Goal: Use online tool/utility: Utilize a website feature to perform a specific function

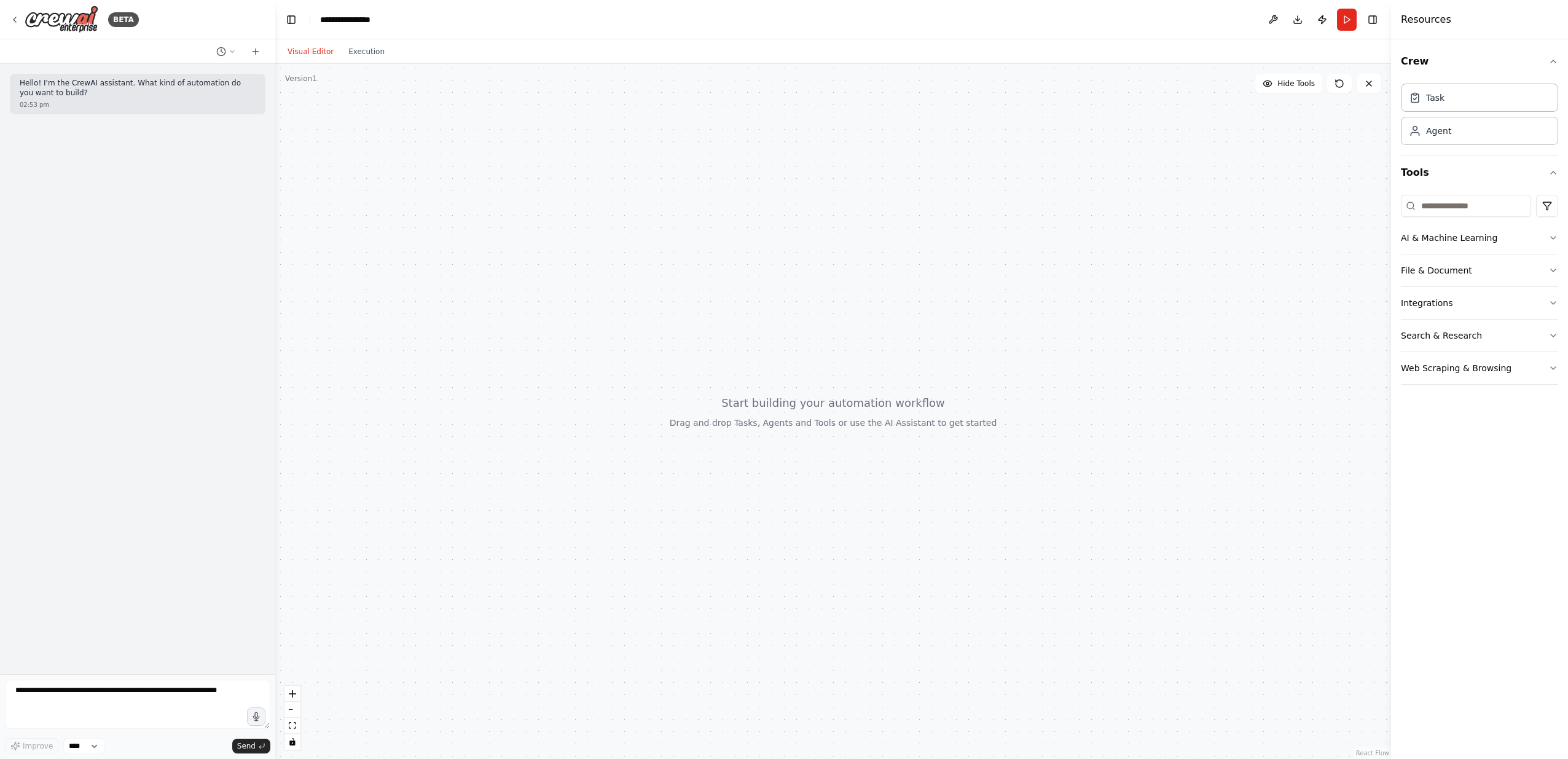
drag, startPoint x: 852, startPoint y: 248, endPoint x: 851, endPoint y: 184, distance: 64.0
click at [851, 184] on div at bounding box center [832, 411] width 1116 height 695
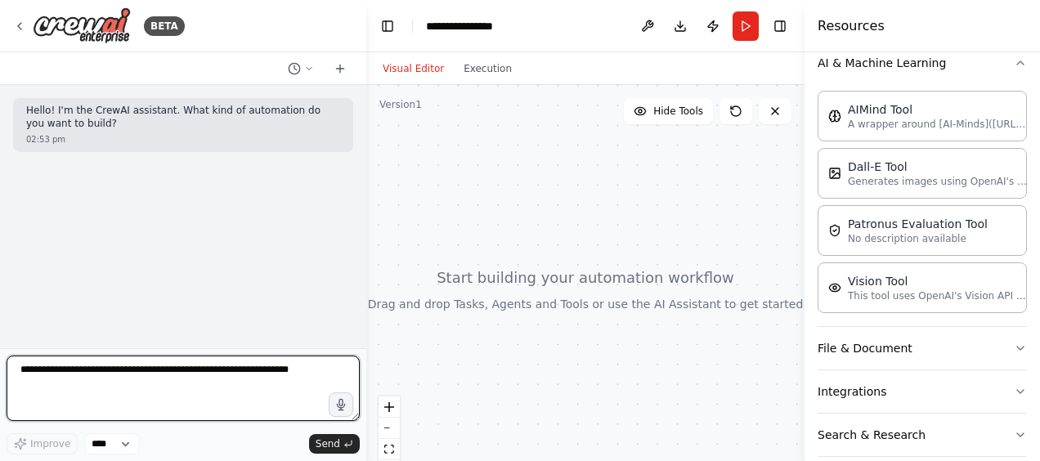
click at [59, 370] on textarea at bounding box center [183, 388] width 353 height 65
paste textarea "**********"
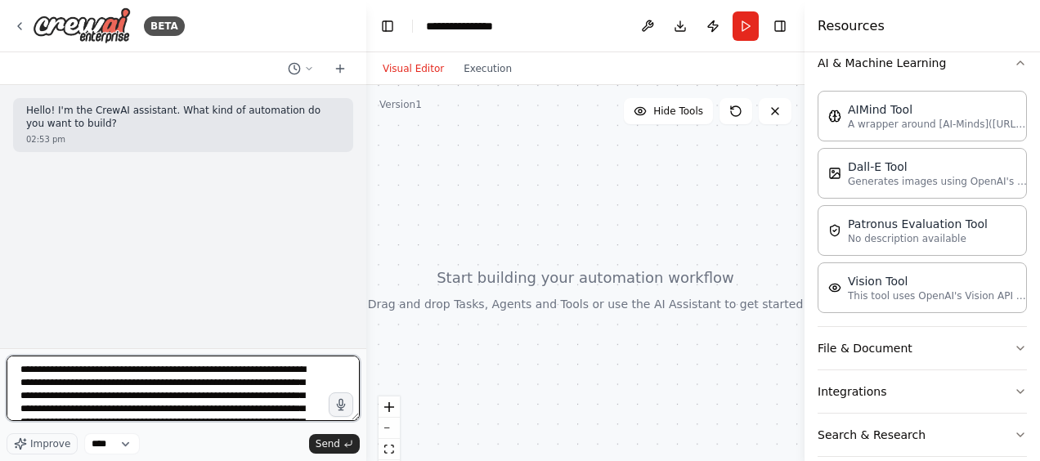
scroll to position [20, 0]
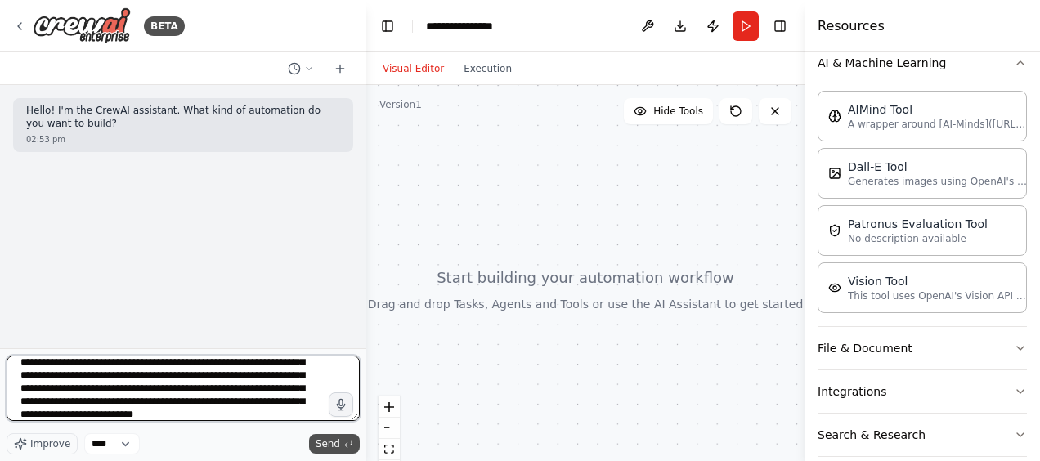
type textarea "**********"
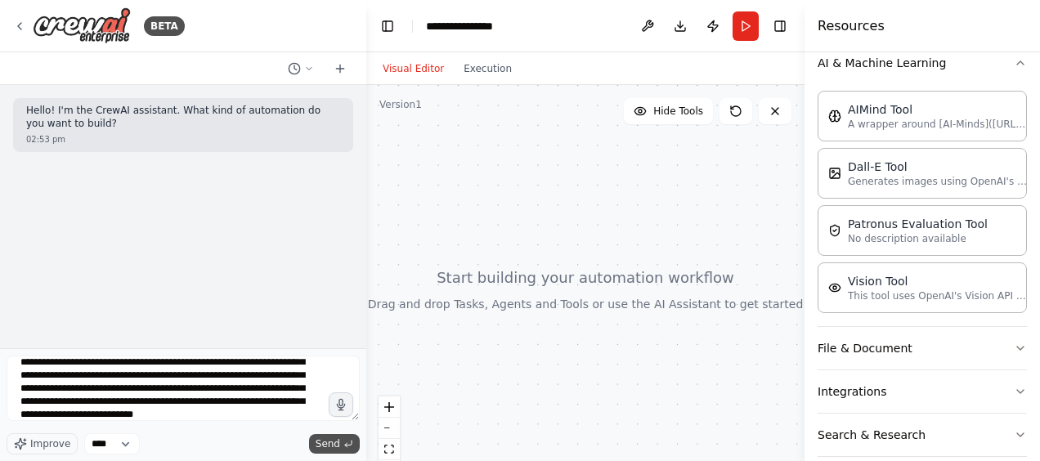
click at [336, 440] on span "Send" at bounding box center [328, 444] width 25 height 13
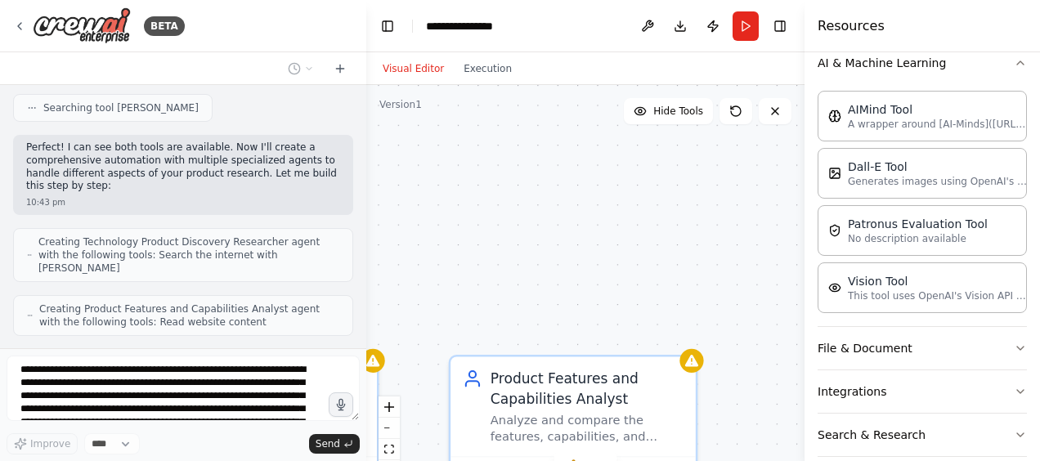
scroll to position [473, 0]
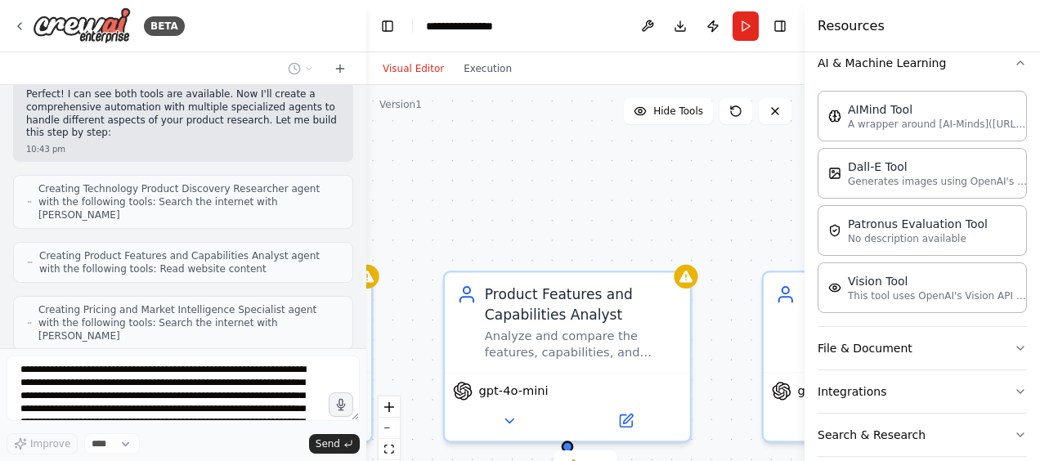
drag, startPoint x: 421, startPoint y: 150, endPoint x: 415, endPoint y: 66, distance: 84.4
click at [415, 66] on div "Visual Editor Execution Version 1 Hide Tools .deletable-edge-delete-btn { width…" at bounding box center [585, 256] width 438 height 409
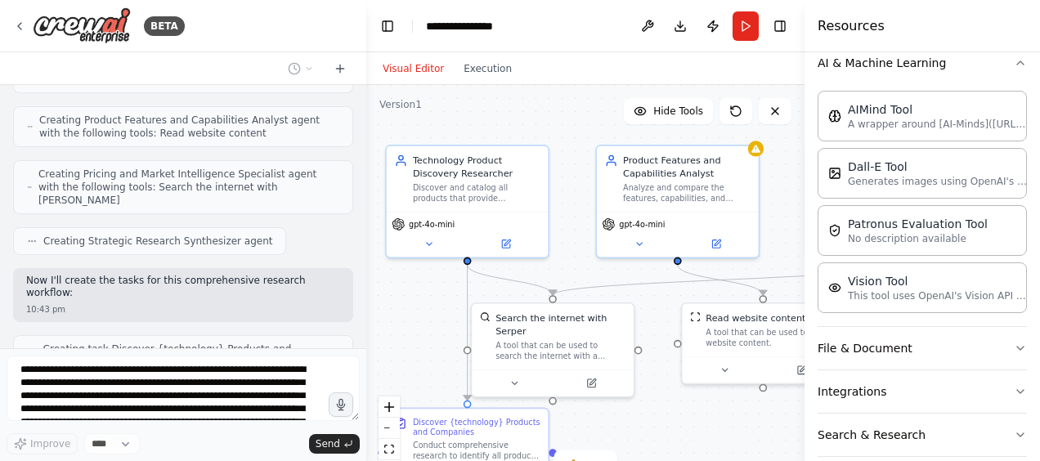
scroll to position [649, 0]
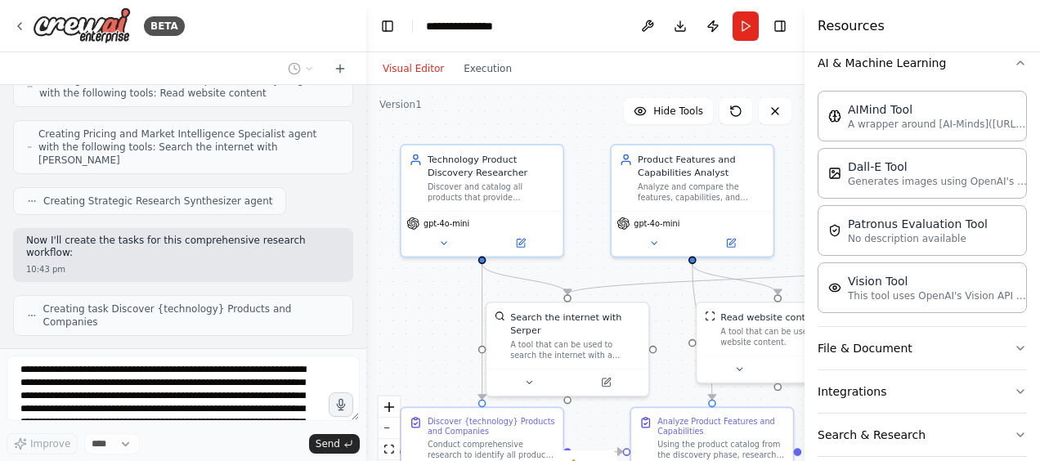
drag, startPoint x: 481, startPoint y: 182, endPoint x: 613, endPoint y: 91, distance: 160.6
click at [613, 91] on div ".deletable-edge-delete-btn { width: 20px; height: 20px; border: 0px solid #ffff…" at bounding box center [585, 289] width 438 height 409
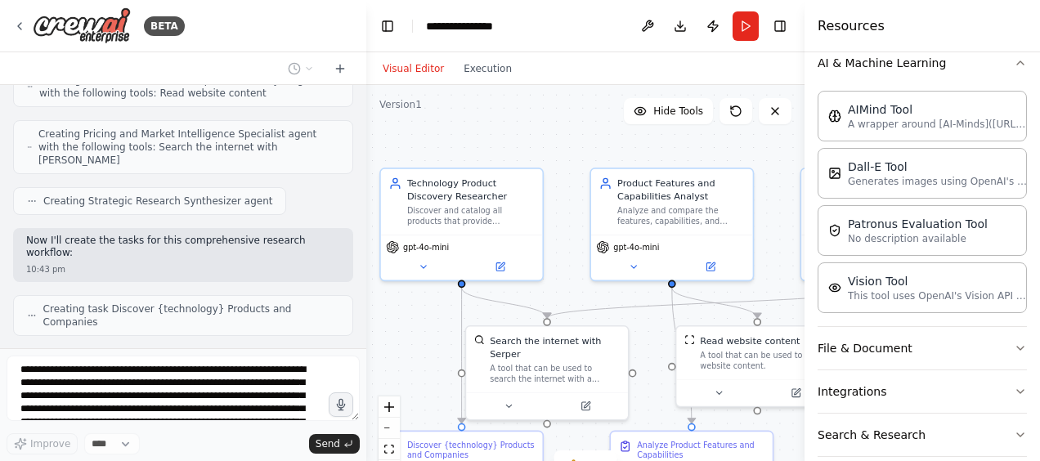
drag, startPoint x: 614, startPoint y: 417, endPoint x: 594, endPoint y: 441, distance: 31.3
click at [594, 441] on div ".deletable-edge-delete-btn { width: 20px; height: 20px; border: 0px solid #ffff…" at bounding box center [585, 289] width 438 height 409
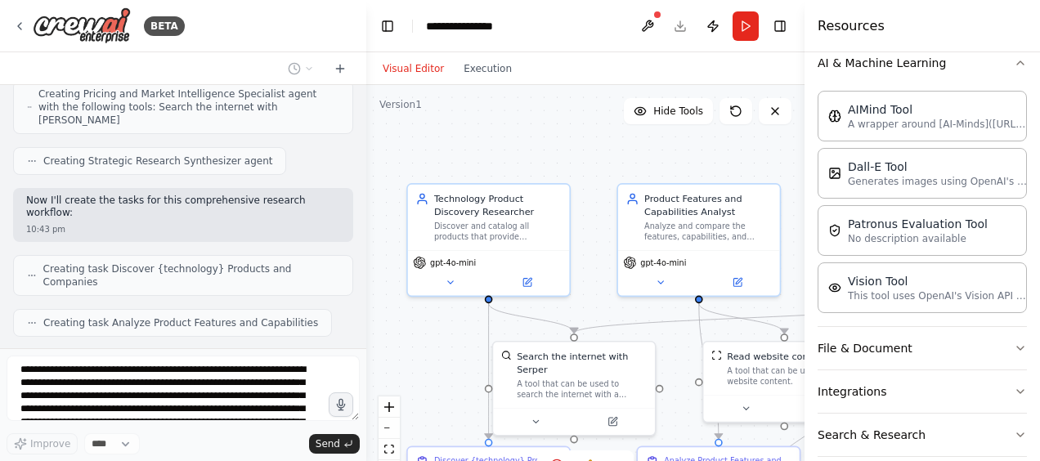
drag, startPoint x: 775, startPoint y: 216, endPoint x: 802, endPoint y: 231, distance: 31.1
click at [802, 231] on div "BETA Hello! I'm the CrewAI assistant. What kind of automation do you want to bu…" at bounding box center [520, 230] width 1040 height 461
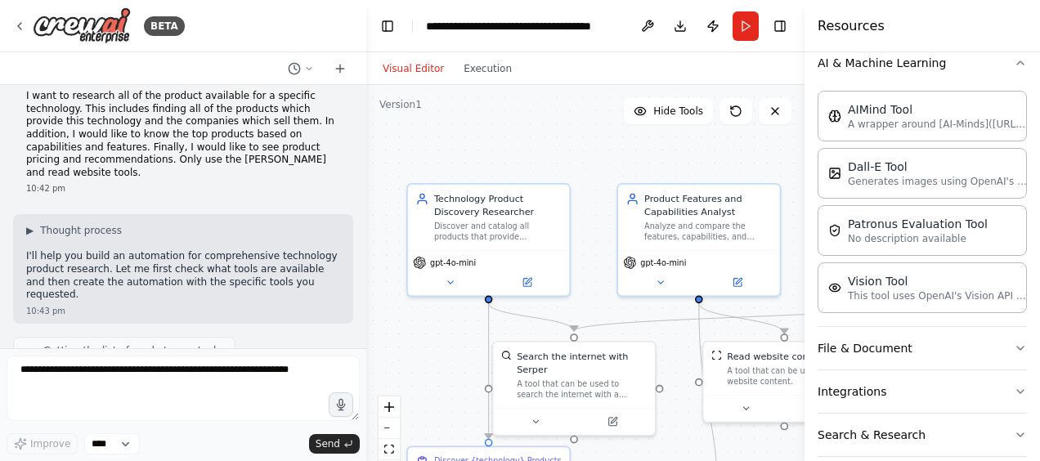
scroll to position [0, 0]
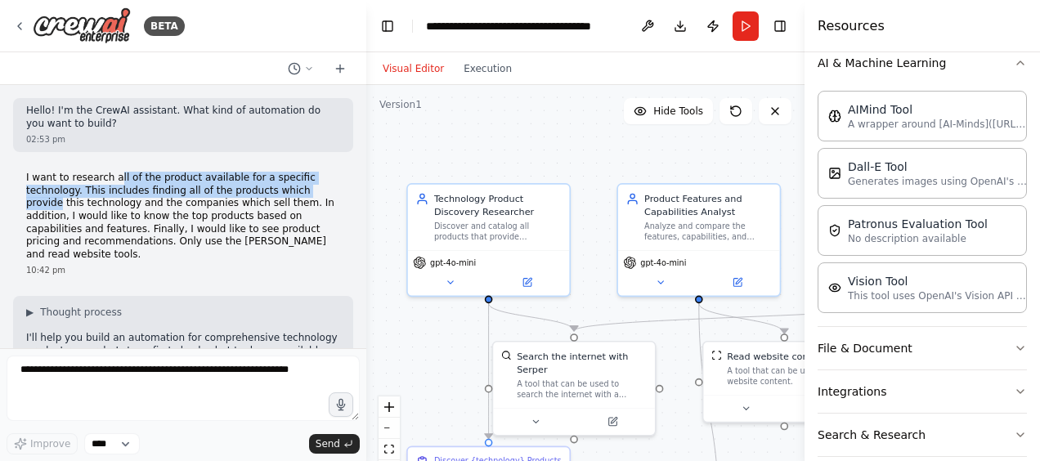
drag, startPoint x: 108, startPoint y: 175, endPoint x: 320, endPoint y: 186, distance: 212.1
click at [320, 186] on p "I want to research all of the product available for a specific technology. This…" at bounding box center [183, 216] width 314 height 89
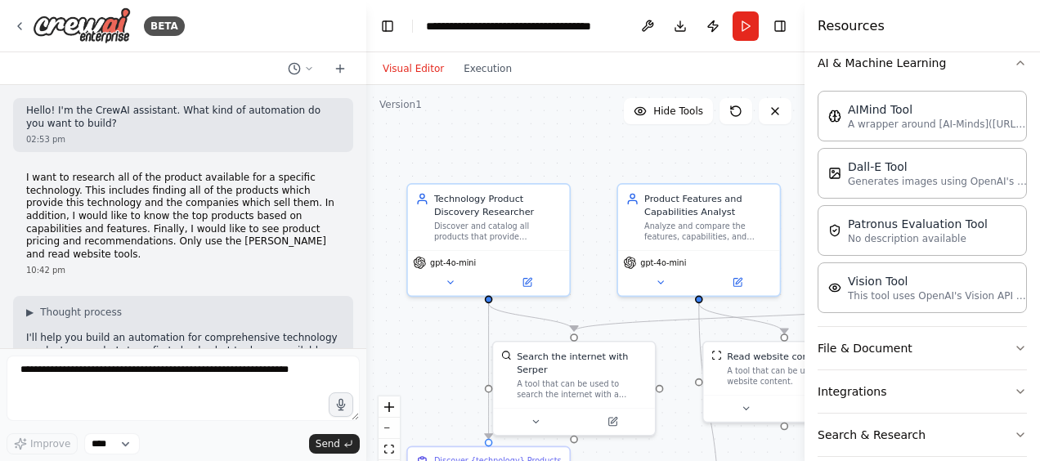
drag, startPoint x: 320, startPoint y: 186, endPoint x: 195, endPoint y: 222, distance: 130.2
click at [195, 222] on p "I want to research all of the product available for a specific technology. This…" at bounding box center [183, 216] width 314 height 89
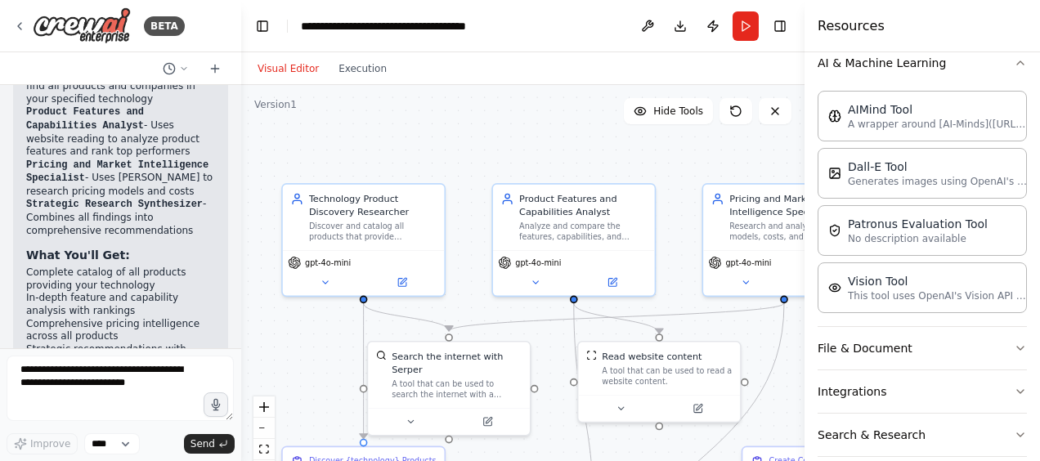
scroll to position [1565, 0]
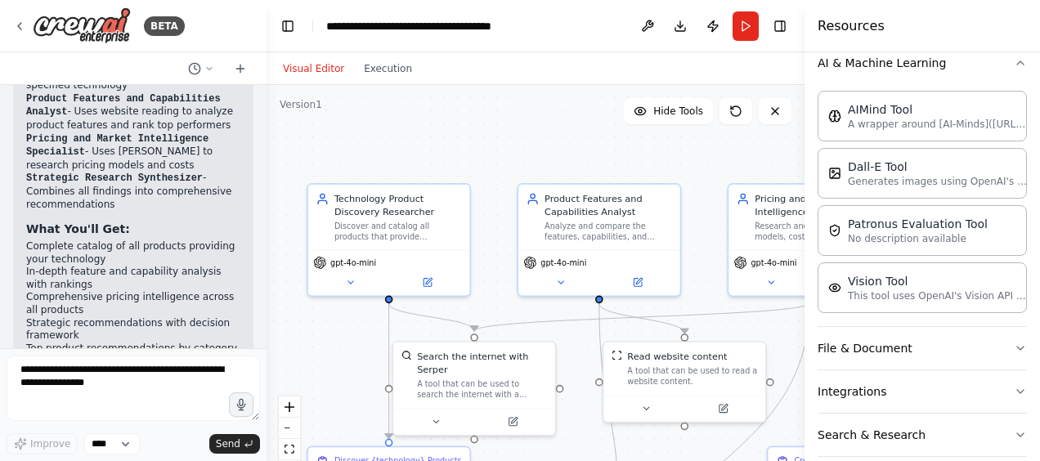
drag, startPoint x: 362, startPoint y: 196, endPoint x: 267, endPoint y: 200, distance: 95.7
click at [267, 200] on div "BETA Hello! I'm the CrewAI assistant. What kind of automation do you want to bu…" at bounding box center [520, 230] width 1040 height 461
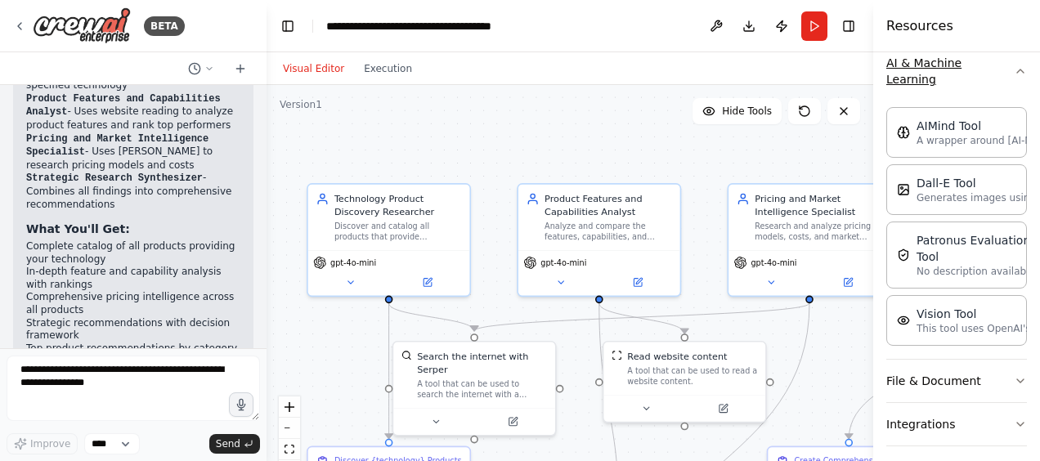
drag, startPoint x: 809, startPoint y: 66, endPoint x: 949, endPoint y: 57, distance: 140.1
click at [949, 57] on div "Resources Crew Task Agent Tools AI & Machine Learning AIMind Tool A wrapper aro…" at bounding box center [957, 230] width 167 height 461
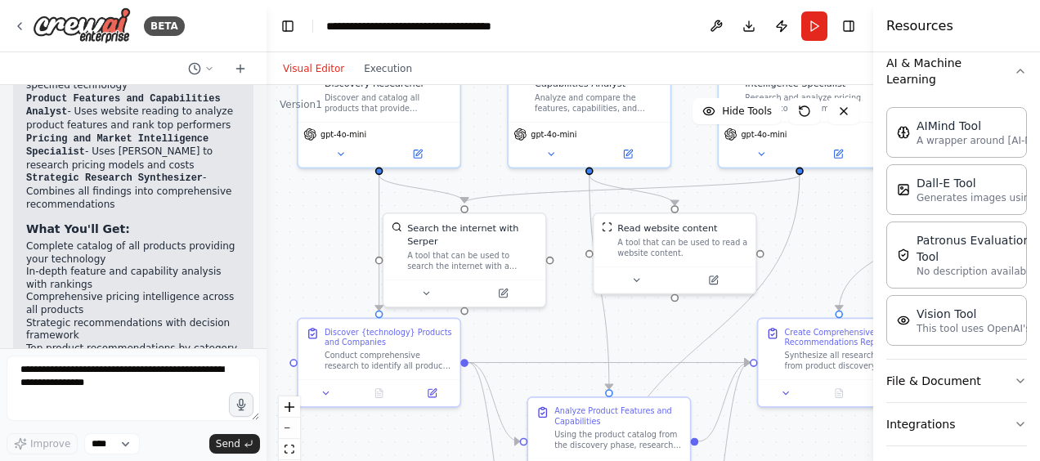
drag, startPoint x: 502, startPoint y: 309, endPoint x: 492, endPoint y: 181, distance: 128.8
click at [492, 181] on div ".deletable-edge-delete-btn { width: 20px; height: 20px; border: 0px solid #ffff…" at bounding box center [570, 289] width 607 height 409
click at [818, 18] on button "Run" at bounding box center [815, 25] width 26 height 29
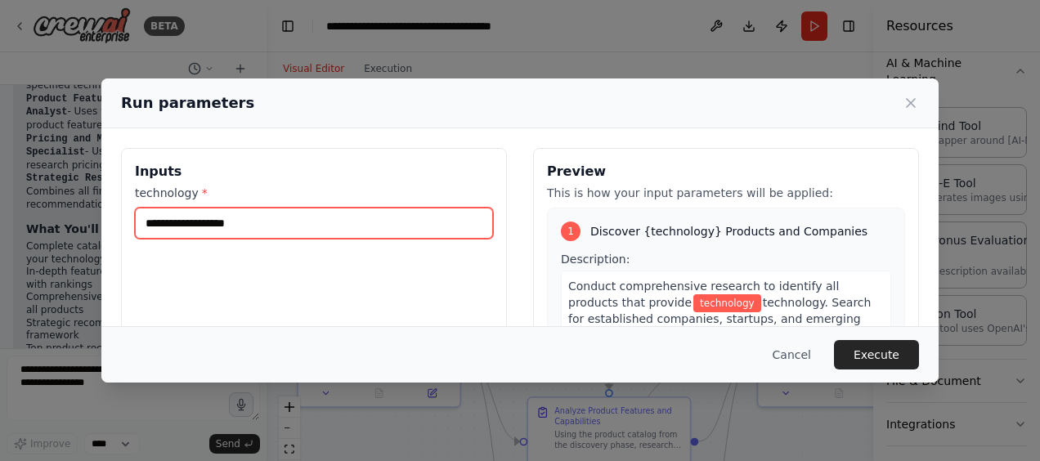
click at [258, 221] on input "technology *" at bounding box center [314, 223] width 358 height 31
click at [219, 219] on input "technology *" at bounding box center [314, 223] width 358 height 31
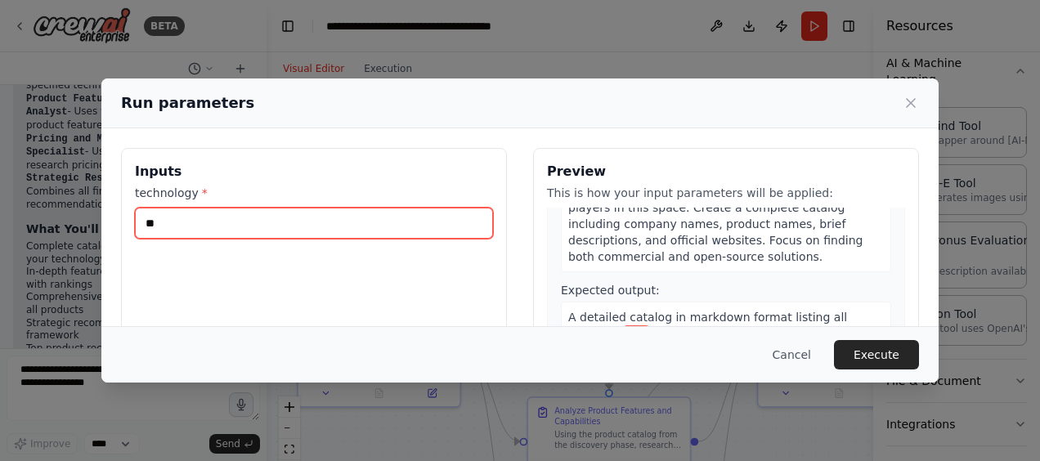
scroll to position [164, 0]
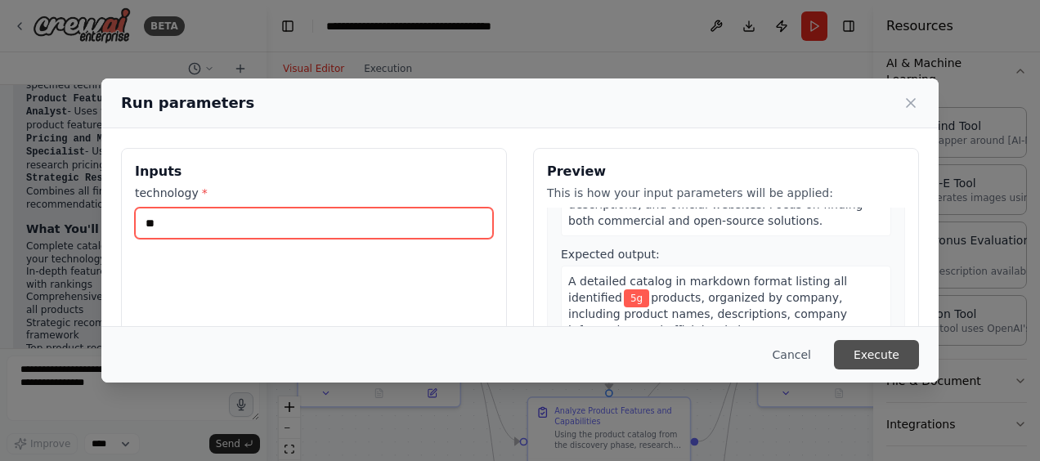
type input "**"
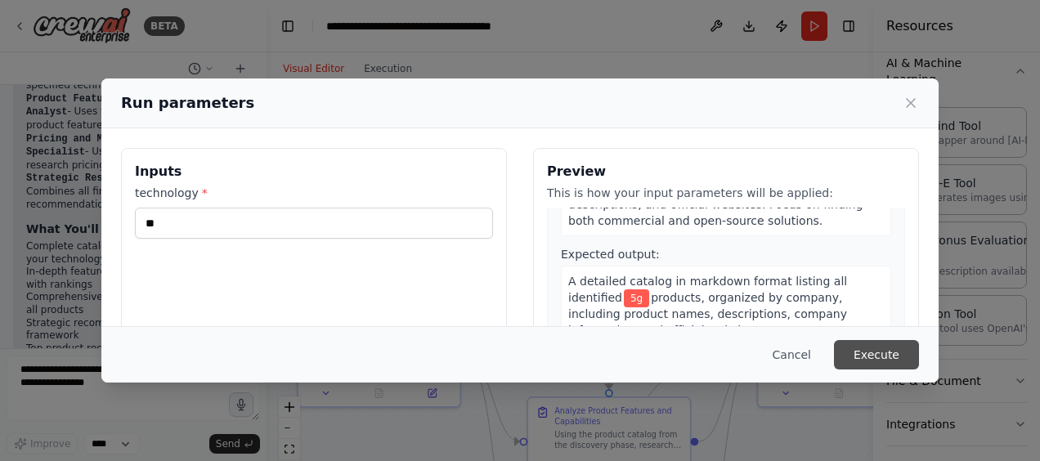
click at [865, 357] on button "Execute" at bounding box center [876, 354] width 85 height 29
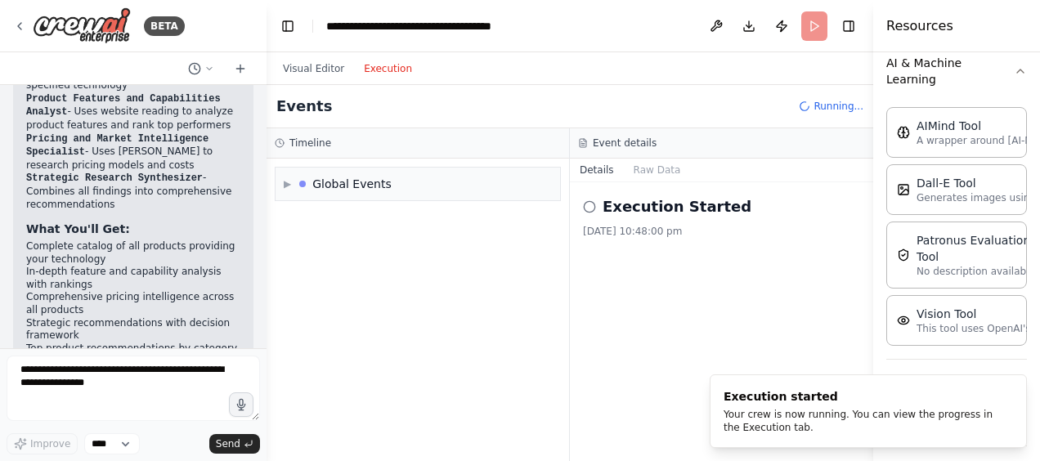
click at [370, 64] on button "Execution" at bounding box center [388, 69] width 68 height 20
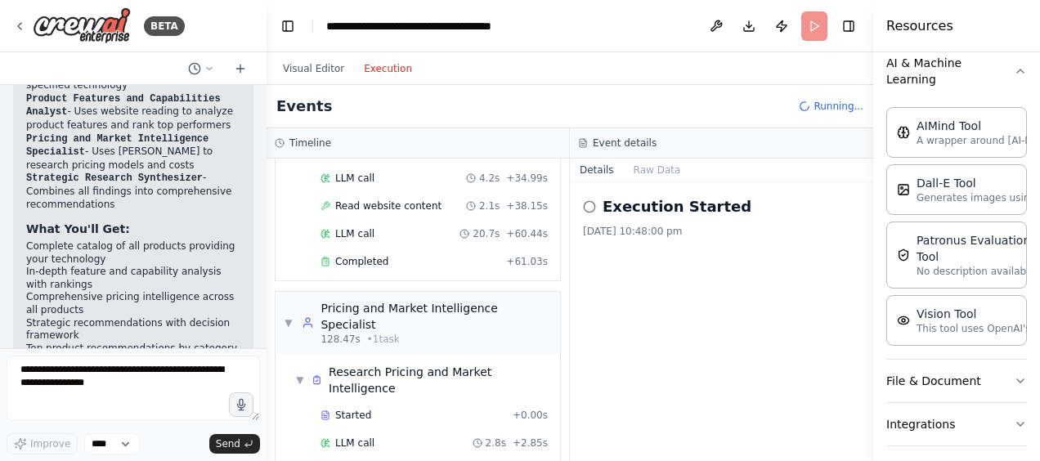
scroll to position [1237, 0]
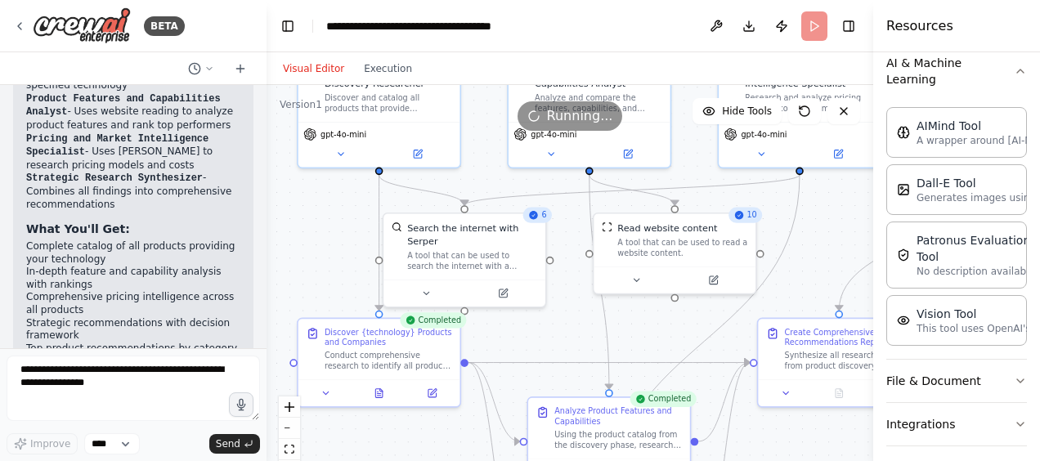
click at [316, 69] on button "Visual Editor" at bounding box center [313, 69] width 81 height 20
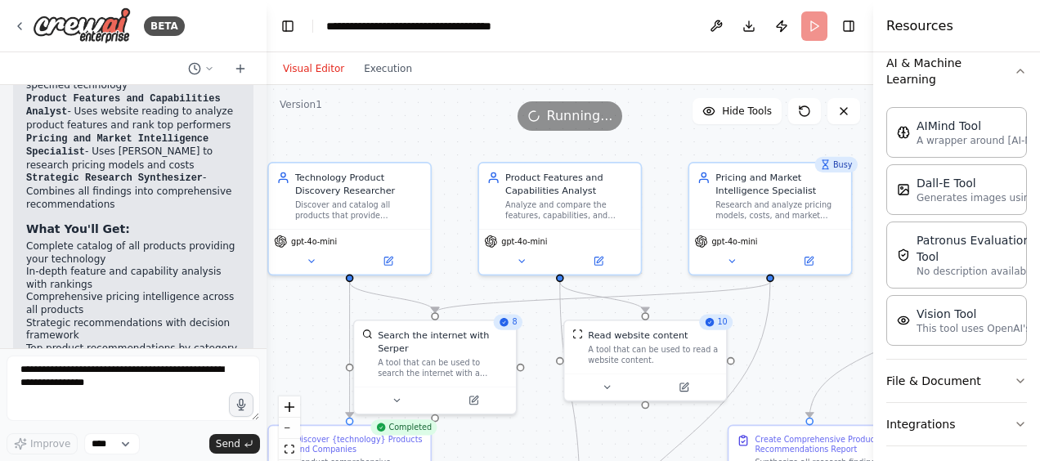
drag, startPoint x: 829, startPoint y: 215, endPoint x: 800, endPoint y: 322, distance: 111.1
click at [800, 322] on div ".deletable-edge-delete-btn { width: 20px; height: 20px; border: 0px solid #ffff…" at bounding box center [570, 289] width 607 height 409
click at [287, 429] on button "zoom out" at bounding box center [289, 428] width 21 height 21
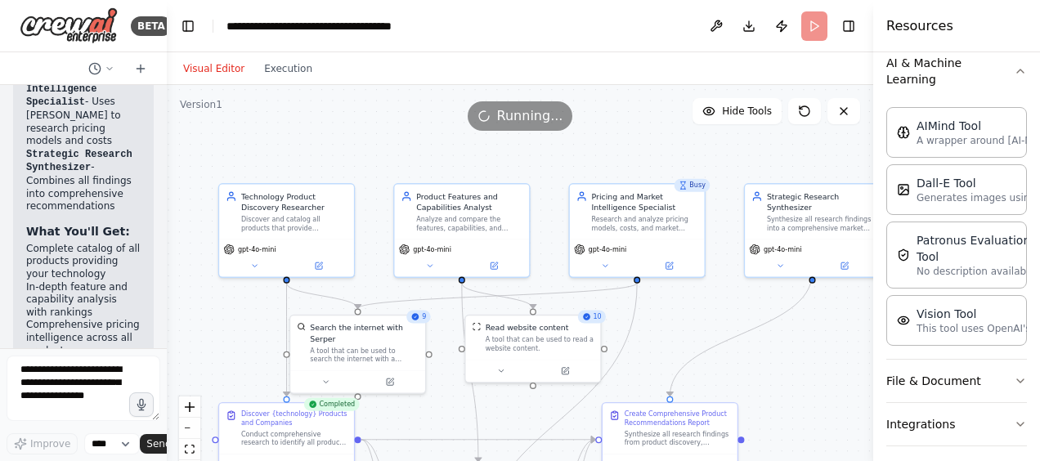
scroll to position [2535, 0]
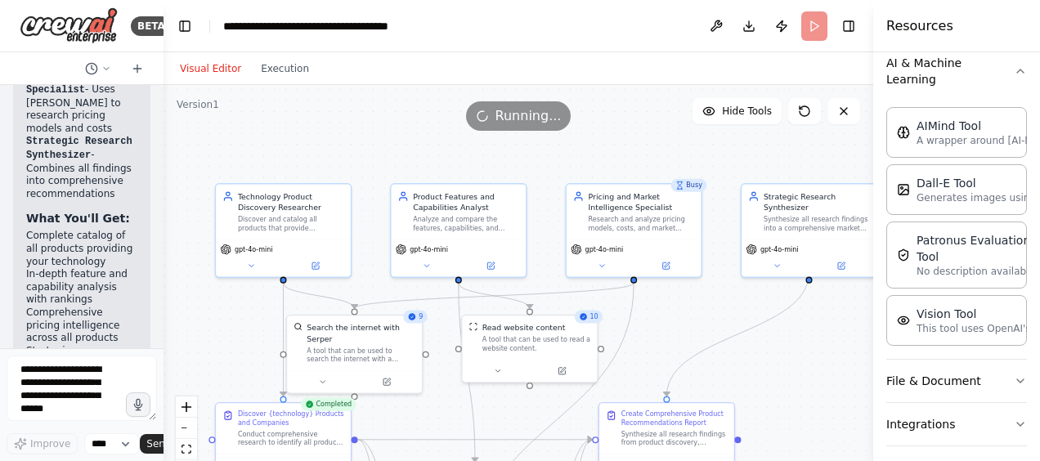
drag, startPoint x: 261, startPoint y: 149, endPoint x: 150, endPoint y: 150, distance: 110.4
click at [150, 150] on div "BETA Hello! I'm the CrewAI assistant. What kind of automation do you want to bu…" at bounding box center [82, 230] width 164 height 461
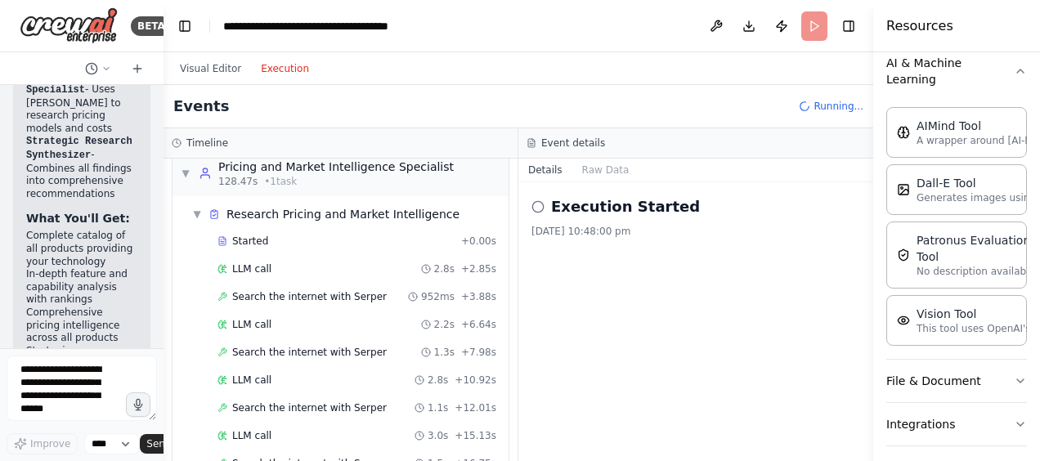
click at [272, 75] on button "Execution" at bounding box center [285, 69] width 68 height 20
click at [251, 235] on span "Started" at bounding box center [250, 241] width 36 height 13
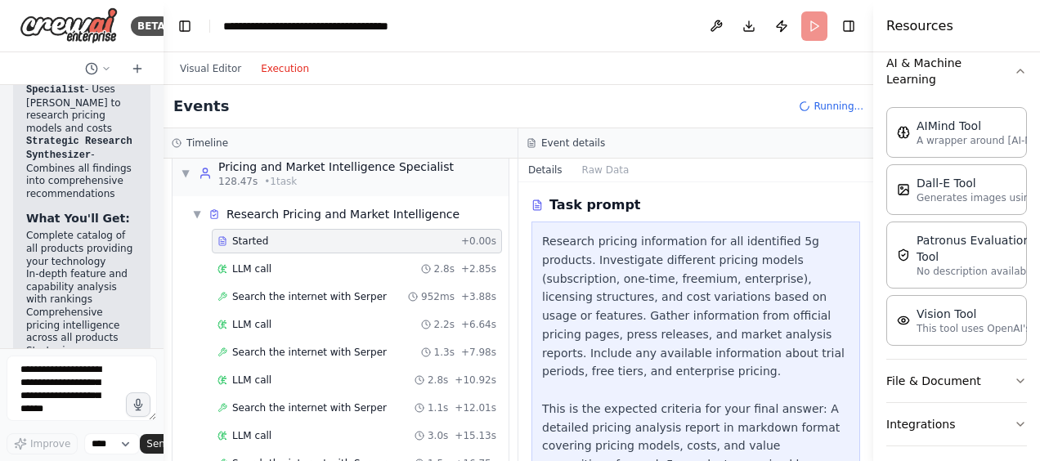
scroll to position [82, 0]
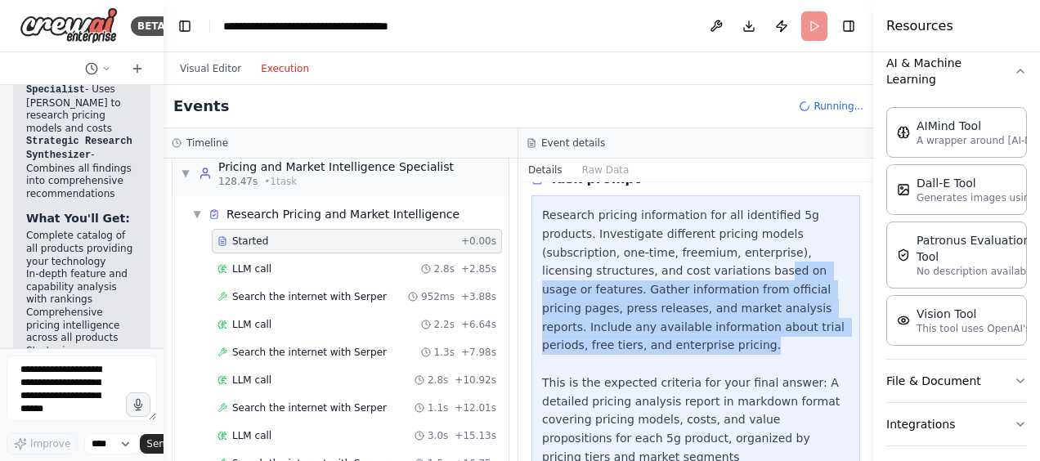
drag, startPoint x: 613, startPoint y: 270, endPoint x: 773, endPoint y: 334, distance: 171.8
click at [773, 334] on div "Research pricing information for all identified 5g products. Investigate differ…" at bounding box center [696, 355] width 308 height 298
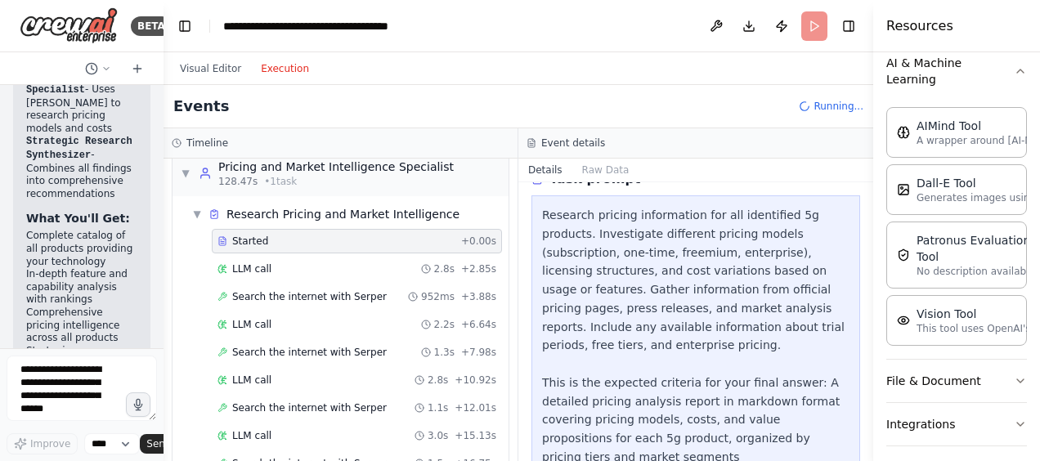
drag, startPoint x: 773, startPoint y: 334, endPoint x: 785, endPoint y: 350, distance: 20.4
click at [785, 350] on div "Research pricing information for all identified 5g products. Investigate differ…" at bounding box center [696, 355] width 308 height 298
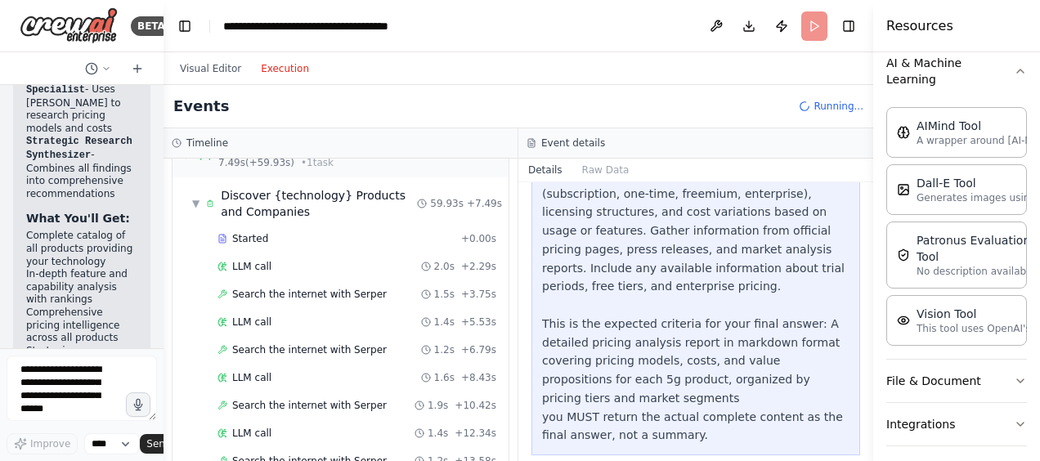
scroll to position [0, 0]
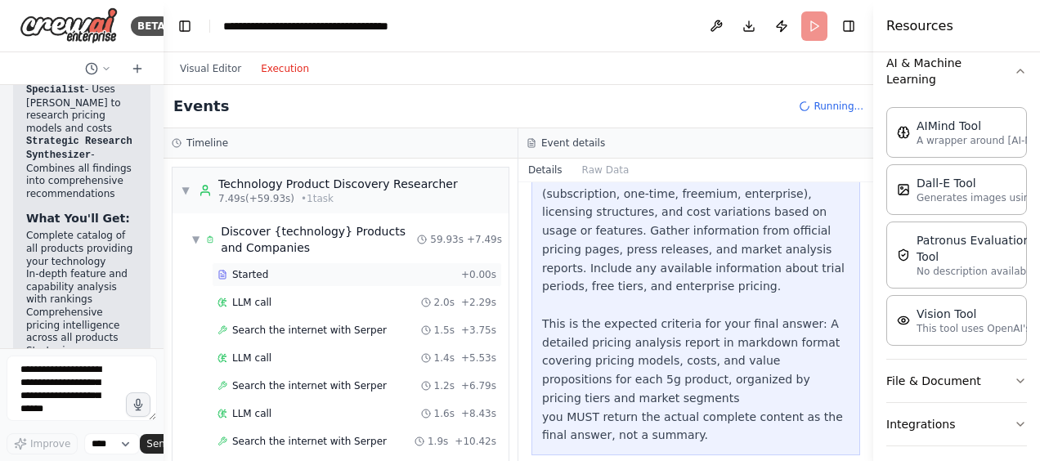
click at [285, 269] on div "Started" at bounding box center [336, 274] width 237 height 13
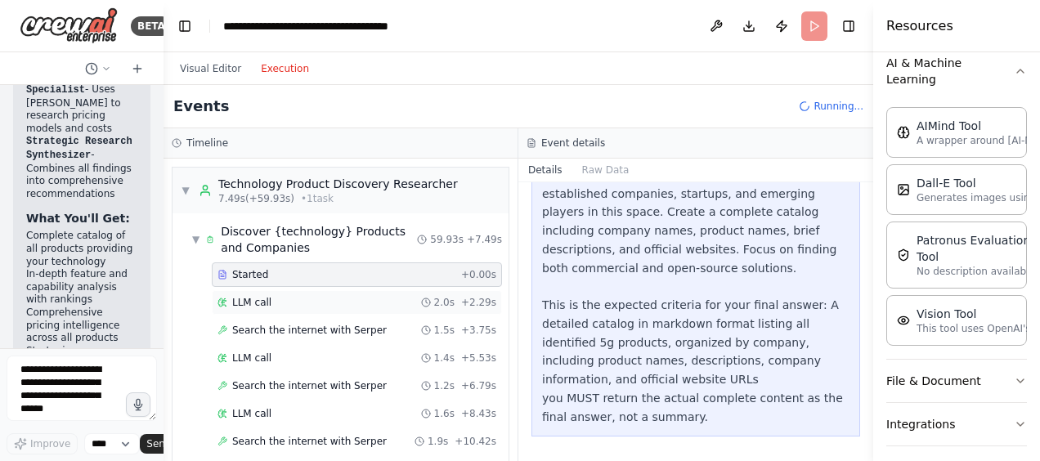
click at [273, 296] on div "LLM call 2.0s + 2.29s" at bounding box center [357, 302] width 279 height 13
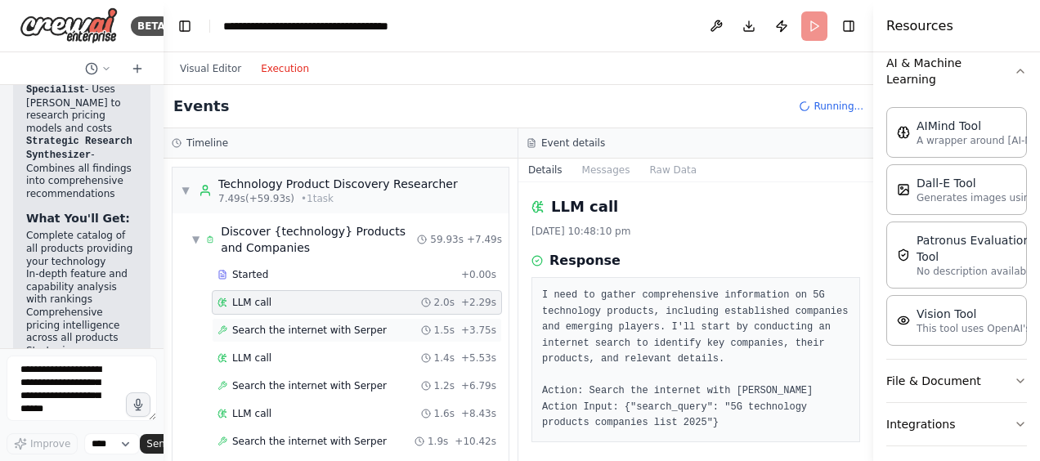
click at [276, 330] on span "Search the internet with Serper" at bounding box center [309, 330] width 155 height 13
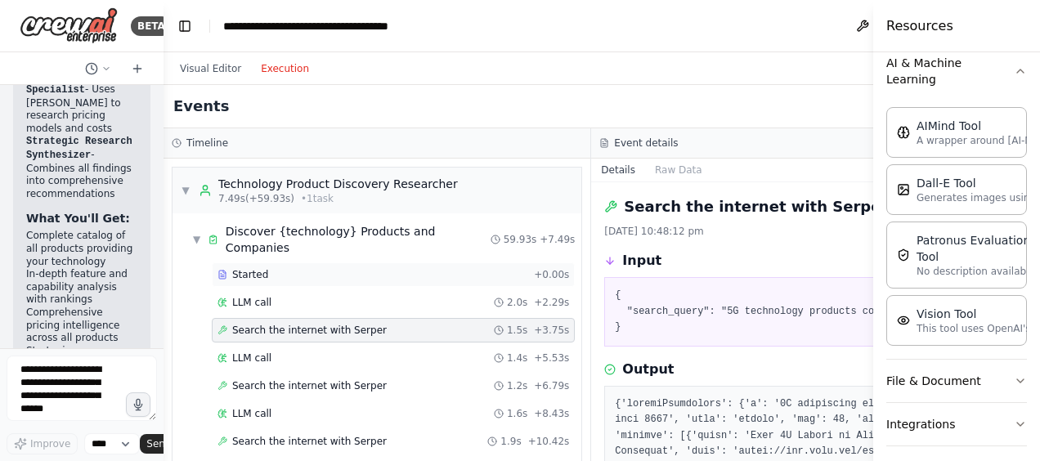
click at [285, 272] on div "Started" at bounding box center [373, 274] width 310 height 13
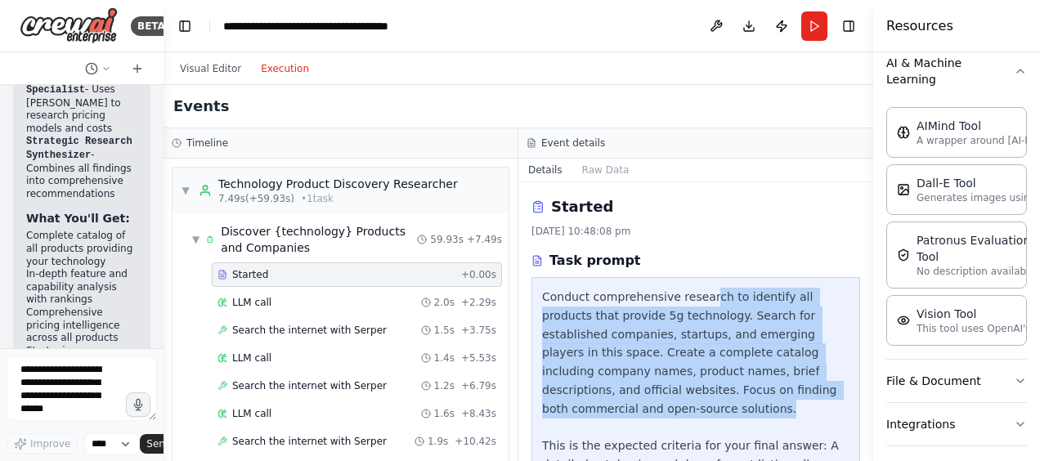
drag, startPoint x: 697, startPoint y: 293, endPoint x: 725, endPoint y: 411, distance: 121.0
click at [725, 411] on div "Conduct comprehensive research to identify all products that provide 5g technol…" at bounding box center [696, 427] width 308 height 279
drag, startPoint x: 725, startPoint y: 411, endPoint x: 820, endPoint y: 415, distance: 95.0
click at [820, 415] on div "Conduct comprehensive research to identify all products that provide 5g technol…" at bounding box center [696, 427] width 308 height 279
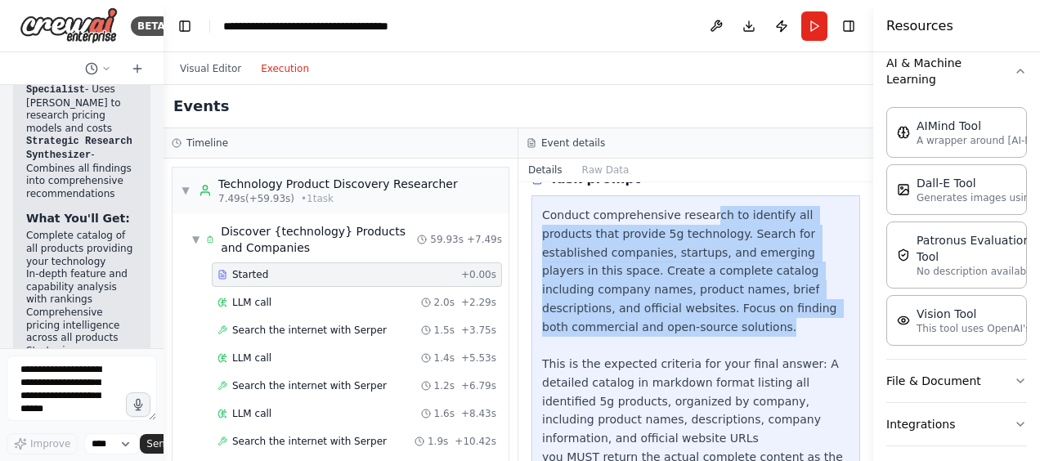
scroll to position [141, 0]
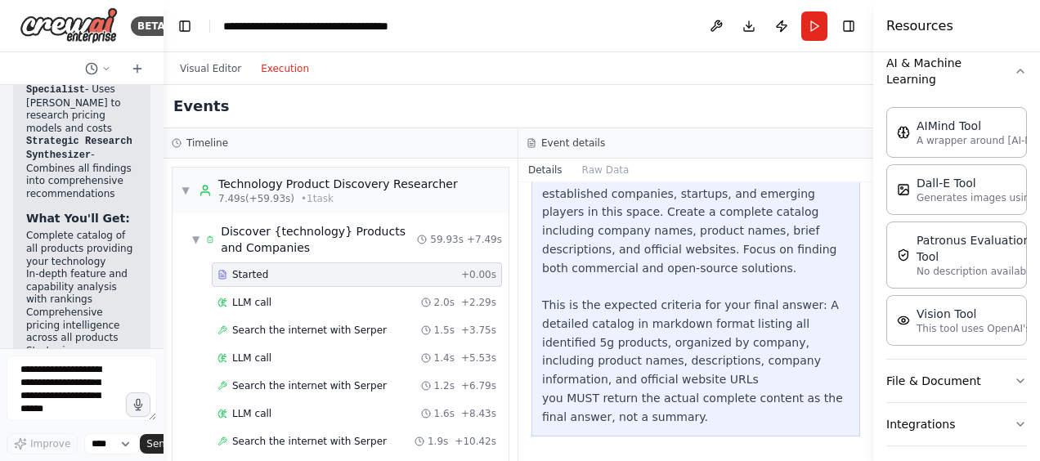
click at [676, 344] on div "Conduct comprehensive research to identify all products that provide 5g technol…" at bounding box center [696, 286] width 308 height 279
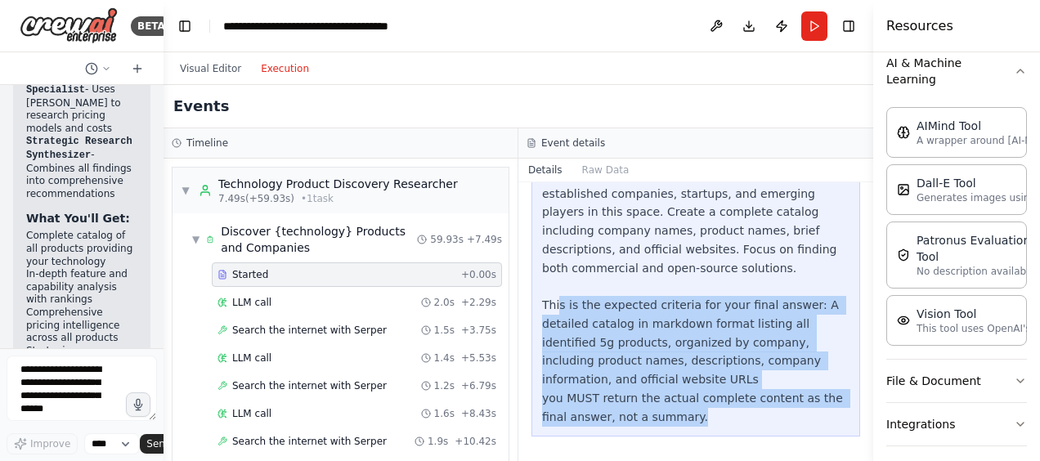
drag, startPoint x: 559, startPoint y: 303, endPoint x: 667, endPoint y: 411, distance: 152.7
click at [667, 411] on div "Conduct comprehensive research to identify all products that provide 5g technol…" at bounding box center [696, 286] width 308 height 279
drag, startPoint x: 667, startPoint y: 411, endPoint x: 842, endPoint y: 373, distance: 179.0
click at [842, 373] on div "Conduct comprehensive research to identify all products that provide 5g technol…" at bounding box center [696, 287] width 329 height 300
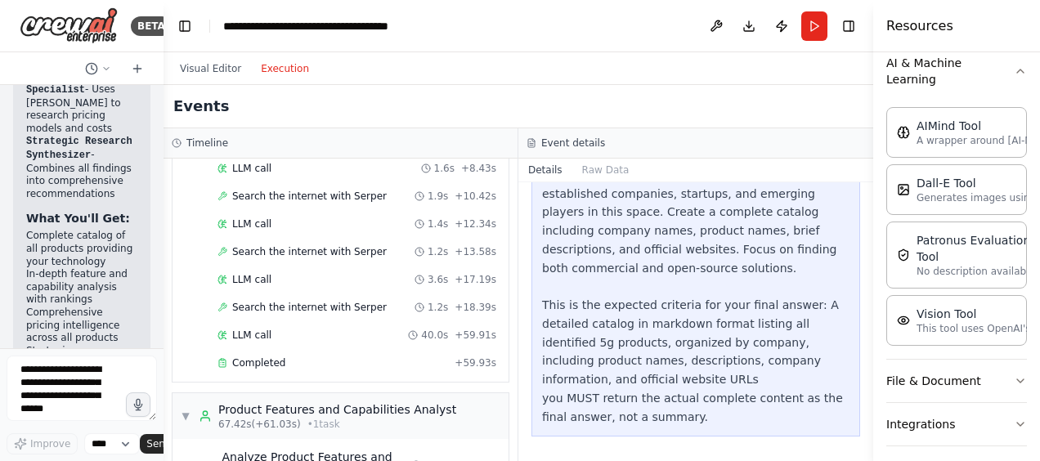
scroll to position [327, 0]
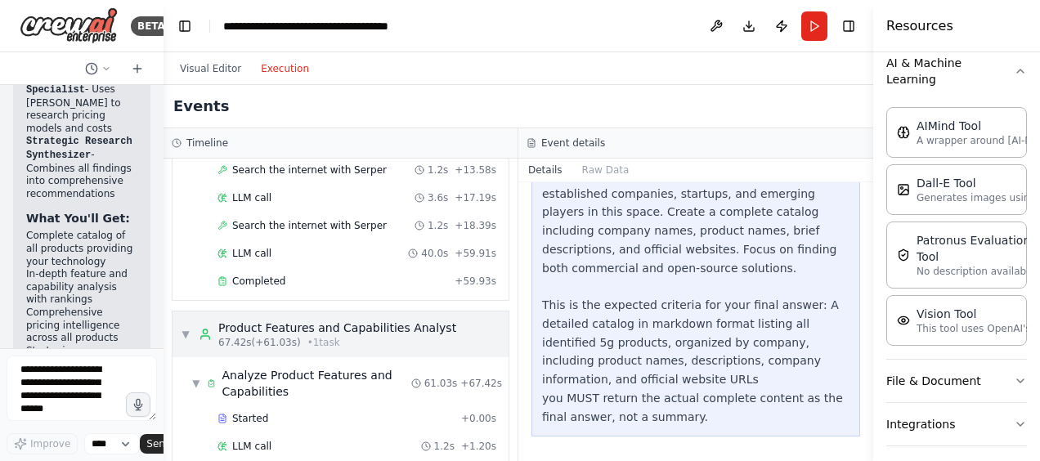
click at [182, 328] on span "▼" at bounding box center [186, 334] width 10 height 13
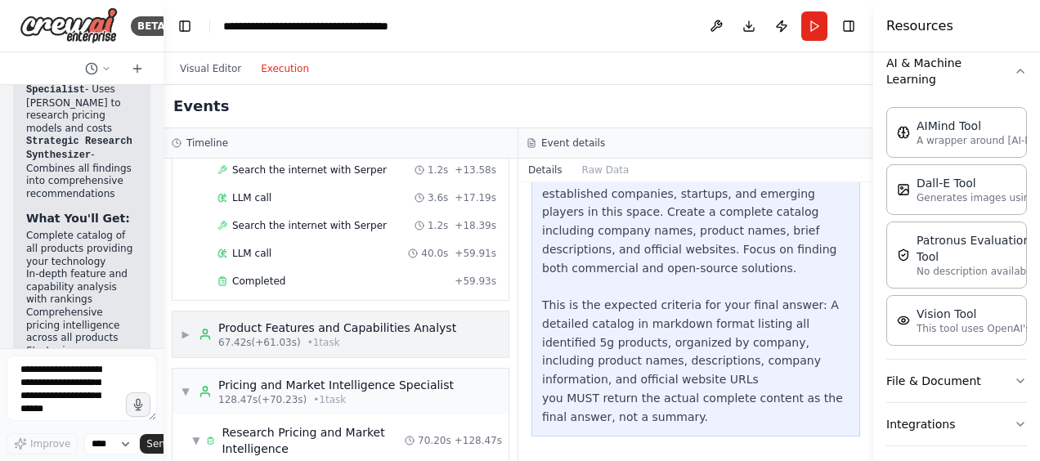
click at [363, 322] on div "Product Features and Capabilities Analyst" at bounding box center [337, 328] width 238 height 16
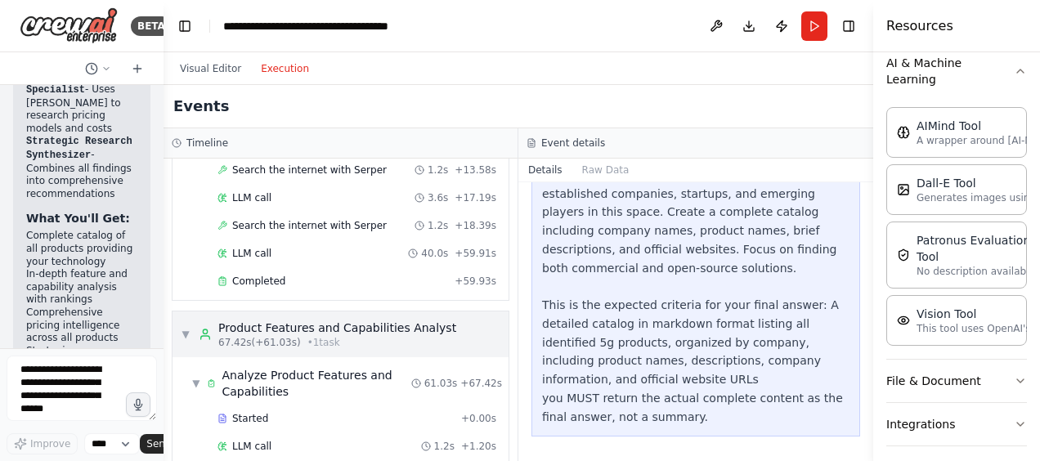
click at [338, 326] on div "Product Features and Capabilities Analyst" at bounding box center [337, 328] width 238 height 16
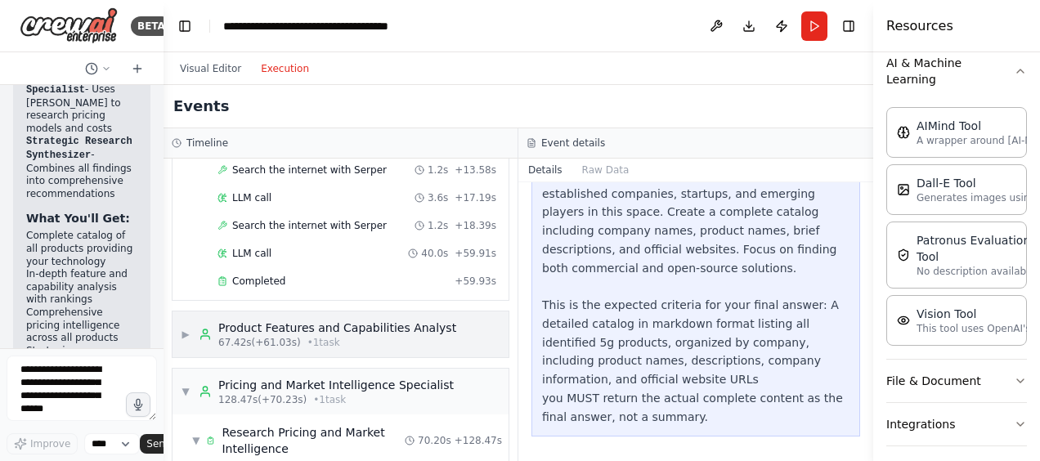
click at [338, 326] on div "Product Features and Capabilities Analyst" at bounding box center [337, 328] width 238 height 16
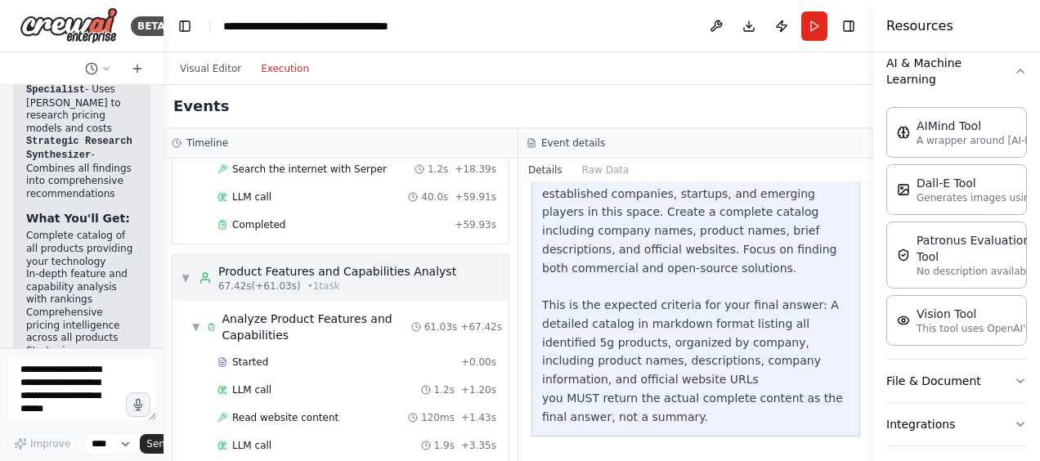
scroll to position [409, 0]
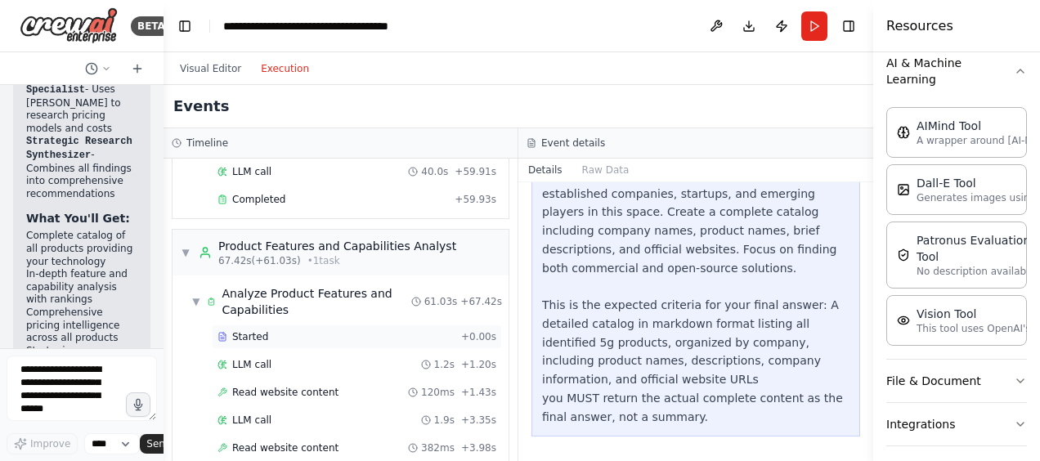
click at [312, 330] on div "Started" at bounding box center [336, 336] width 237 height 13
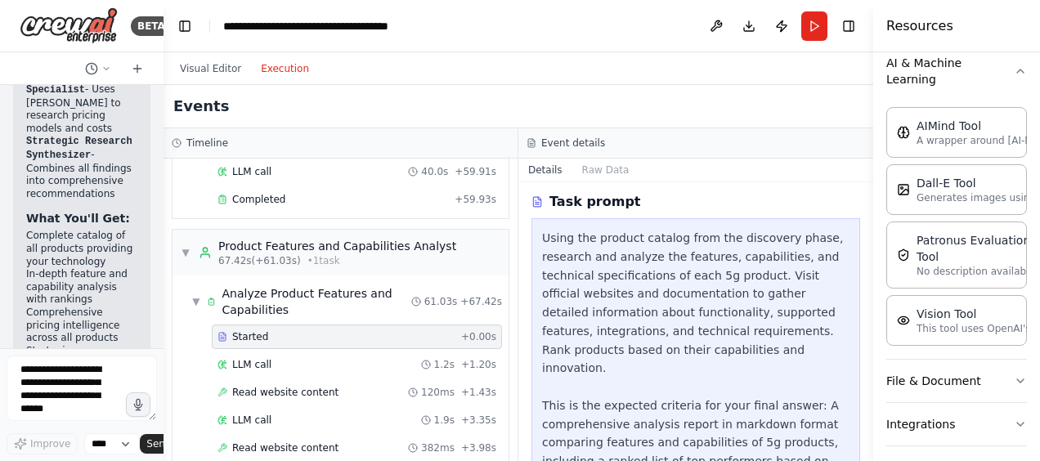
scroll to position [0, 0]
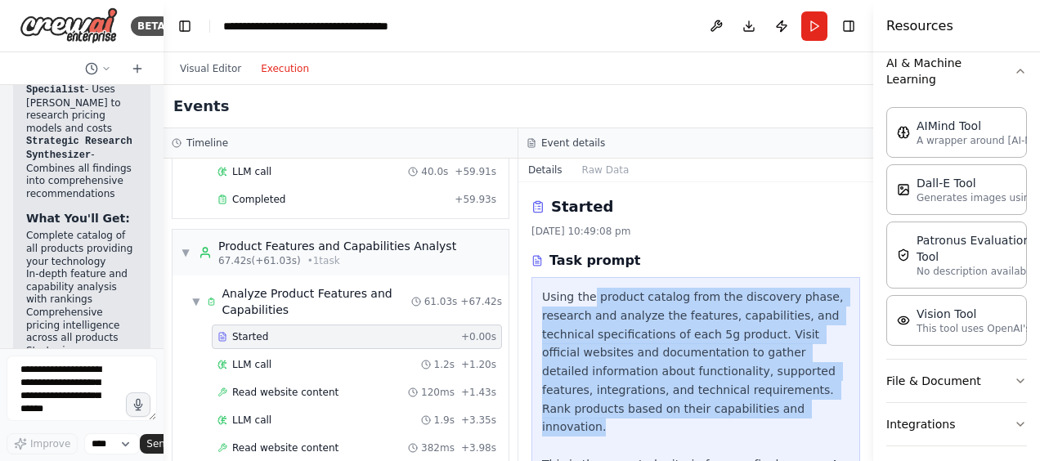
drag, startPoint x: 589, startPoint y: 301, endPoint x: 797, endPoint y: 407, distance: 233.4
click at [797, 407] on div "Using the product catalog from the discovery phase, research and analyze the fe…" at bounding box center [696, 437] width 308 height 298
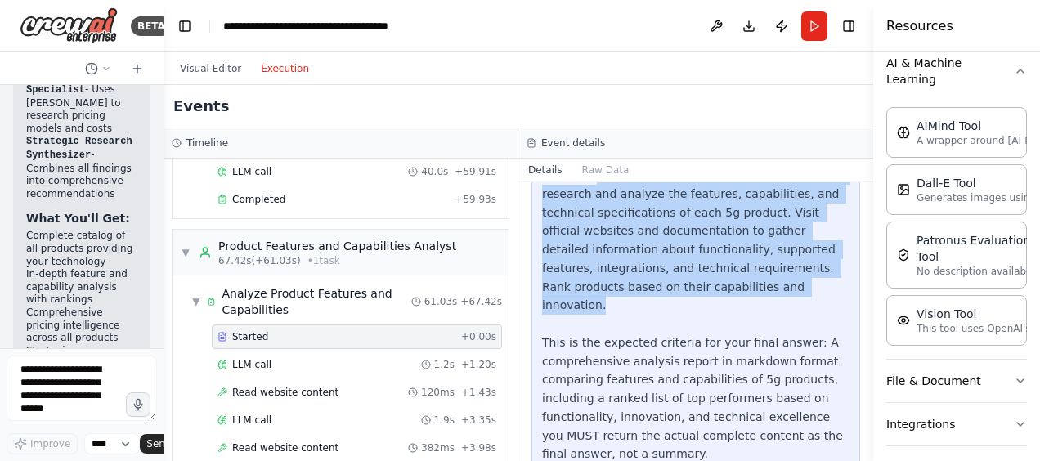
scroll to position [141, 0]
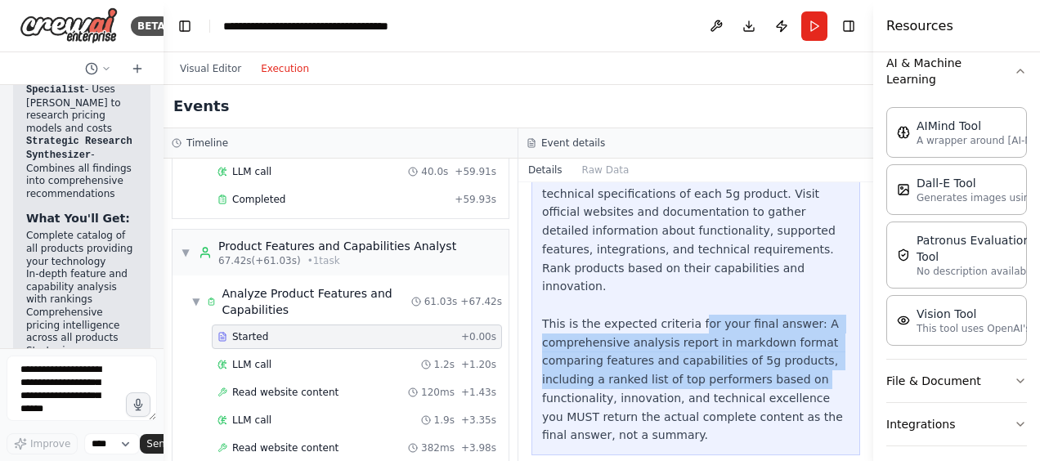
drag, startPoint x: 685, startPoint y: 303, endPoint x: 812, endPoint y: 363, distance: 140.5
click at [812, 363] on div "Using the product catalog from the discovery phase, research and analyze the fe…" at bounding box center [696, 296] width 308 height 298
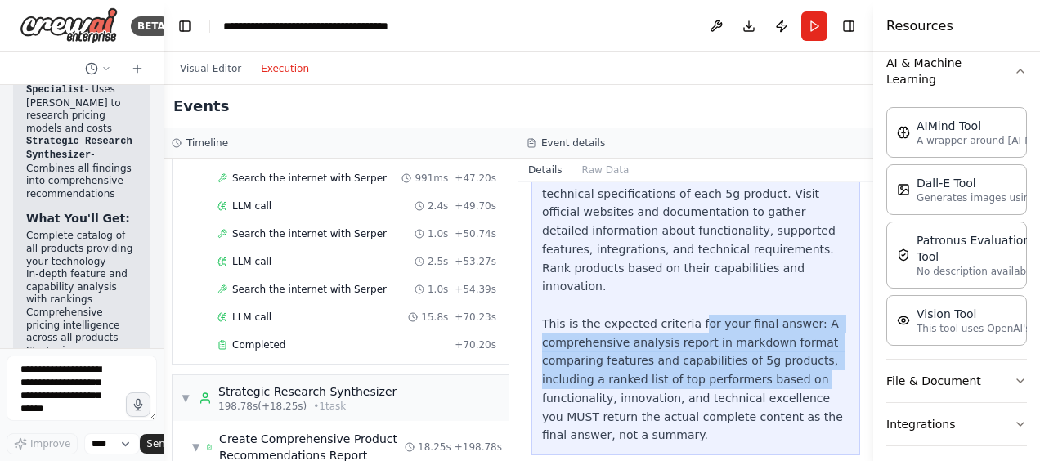
scroll to position [1883, 0]
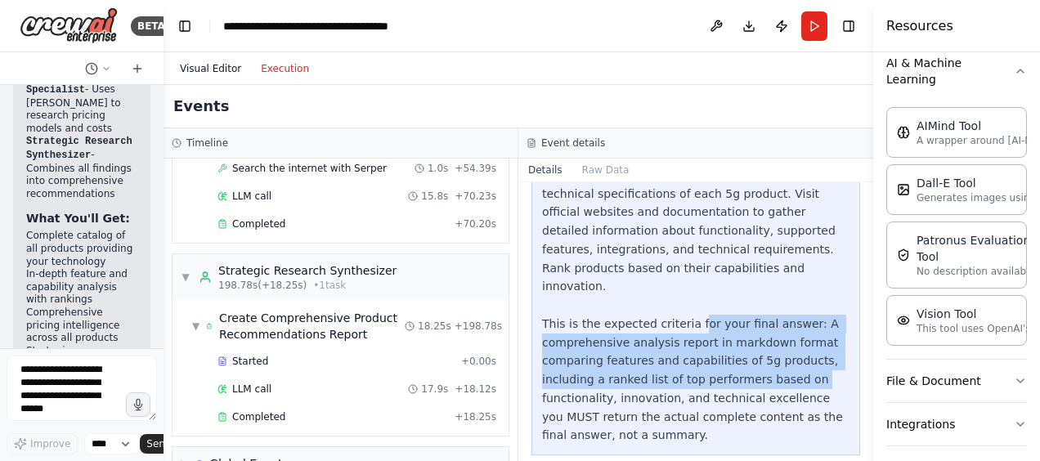
click at [218, 64] on button "Visual Editor" at bounding box center [210, 69] width 81 height 20
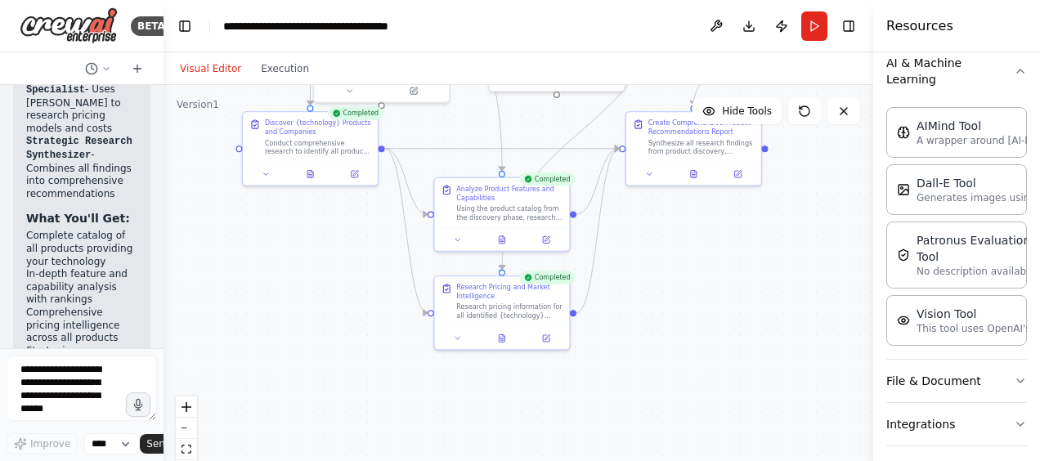
drag, startPoint x: 815, startPoint y: 353, endPoint x: 842, endPoint y: 62, distance: 292.4
click at [842, 62] on div "Visual Editor Execution Version 1 Hide Tools .deletable-edge-delete-btn { width…" at bounding box center [519, 256] width 710 height 409
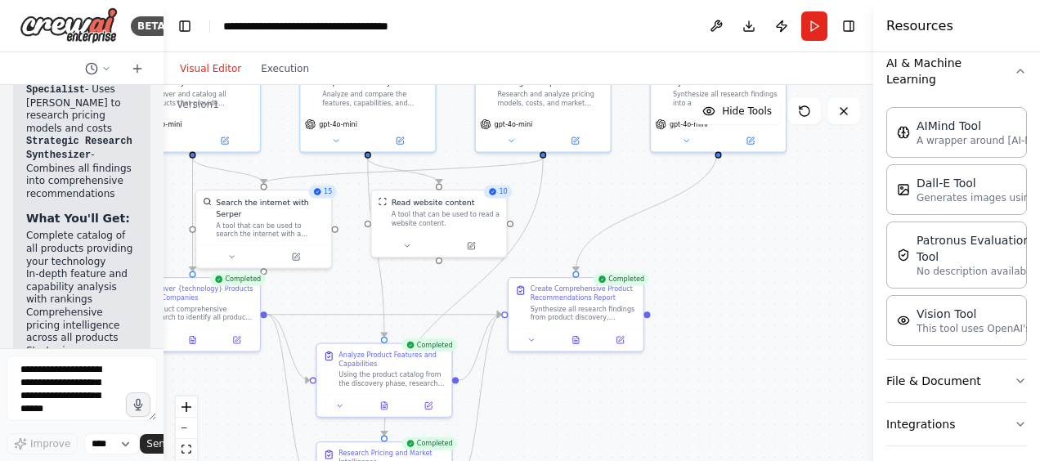
drag, startPoint x: 761, startPoint y: 263, endPoint x: 644, endPoint y: 429, distance: 203.6
click at [644, 429] on div ".deletable-edge-delete-btn { width: 20px; height: 20px; border: 0px solid #ffff…" at bounding box center [519, 289] width 710 height 409
click at [568, 299] on div "Create Comprehensive Product Recommendations Report" at bounding box center [584, 291] width 106 height 17
click at [568, 313] on div "Synthesize all research findings from product discovery, features analysis, and…" at bounding box center [584, 311] width 106 height 17
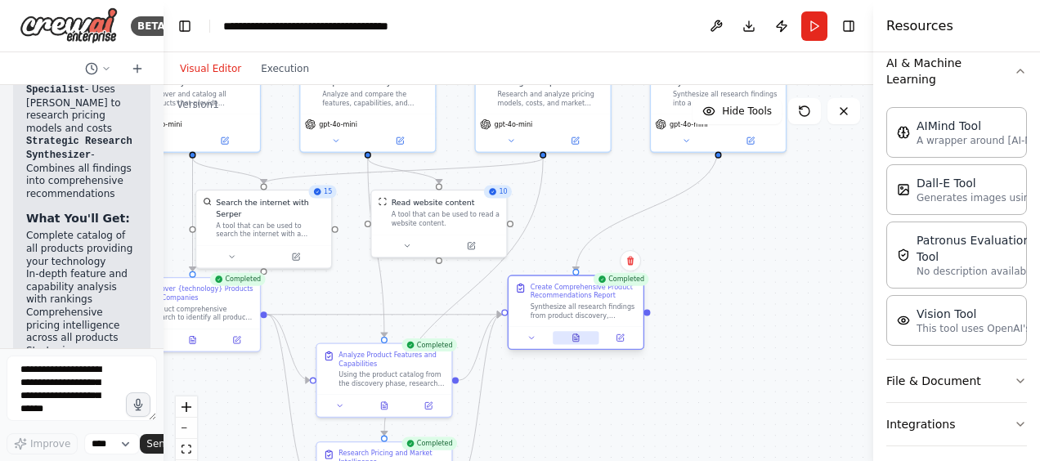
click at [581, 339] on button at bounding box center [576, 337] width 47 height 13
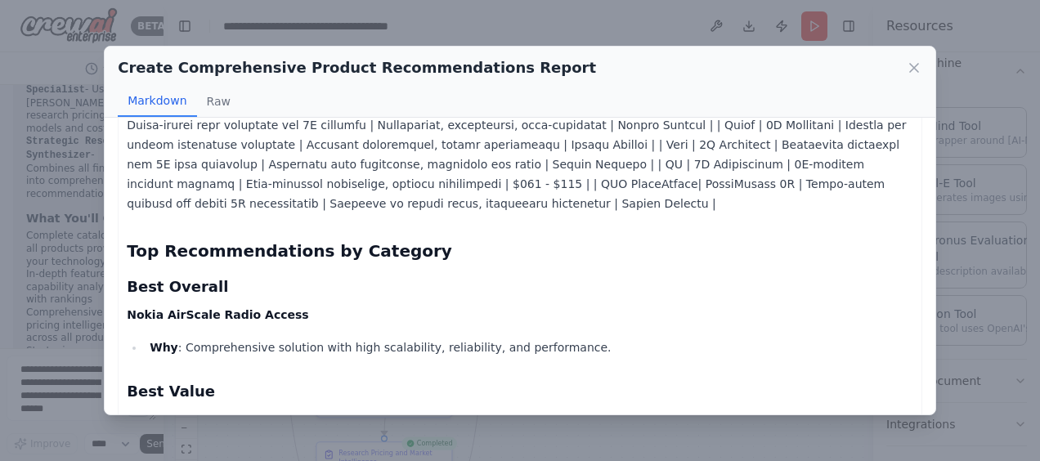
scroll to position [491, 0]
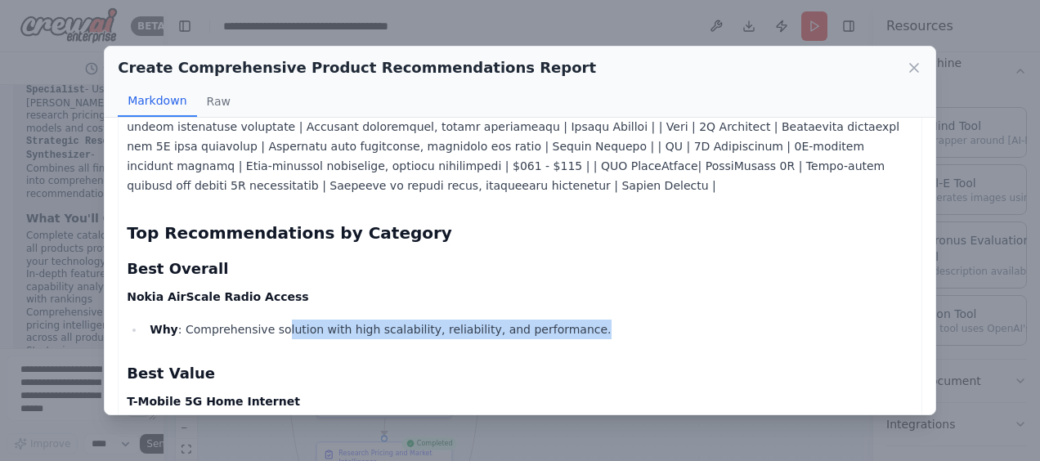
drag, startPoint x: 272, startPoint y: 317, endPoint x: 561, endPoint y: 309, distance: 289.6
click at [561, 320] on li "Why : Comprehensive solution with high scalability, reliability, and performanc…" at bounding box center [529, 330] width 769 height 20
drag, startPoint x: 561, startPoint y: 309, endPoint x: 667, endPoint y: 304, distance: 106.4
click at [667, 320] on li "Why : Comprehensive solution with high scalability, reliability, and performanc…" at bounding box center [529, 330] width 769 height 20
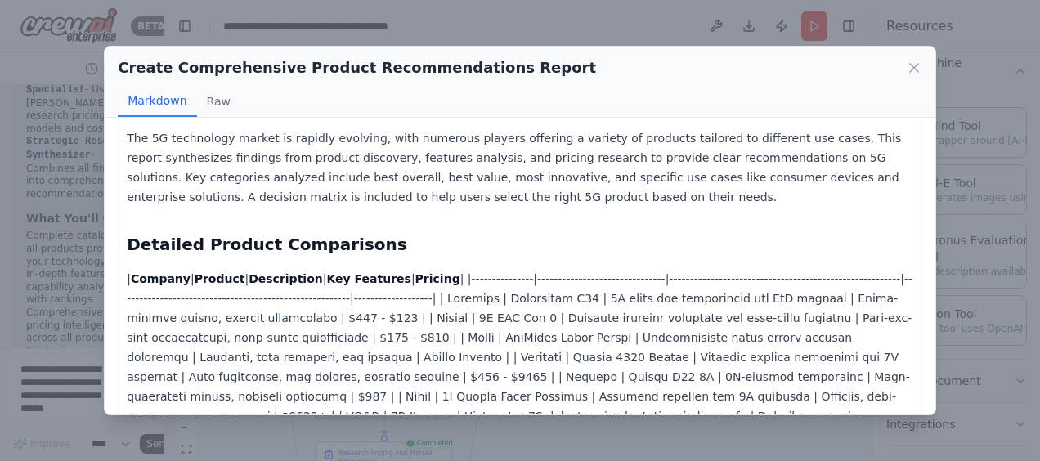
scroll to position [0, 0]
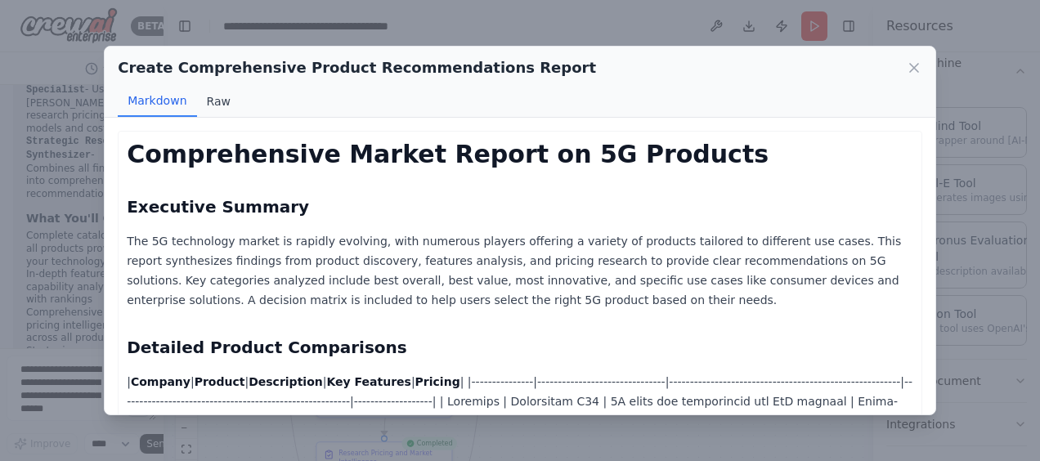
click at [213, 103] on button "Raw" at bounding box center [218, 101] width 43 height 31
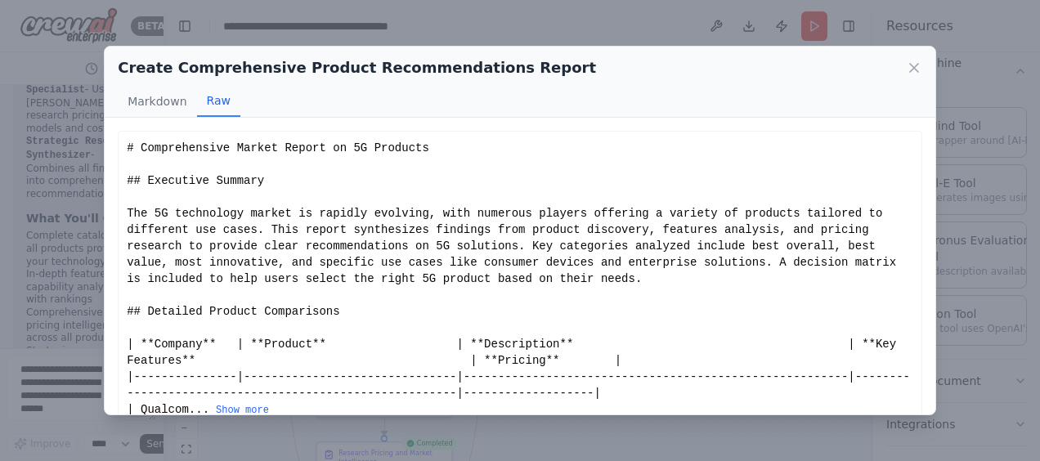
scroll to position [25, 0]
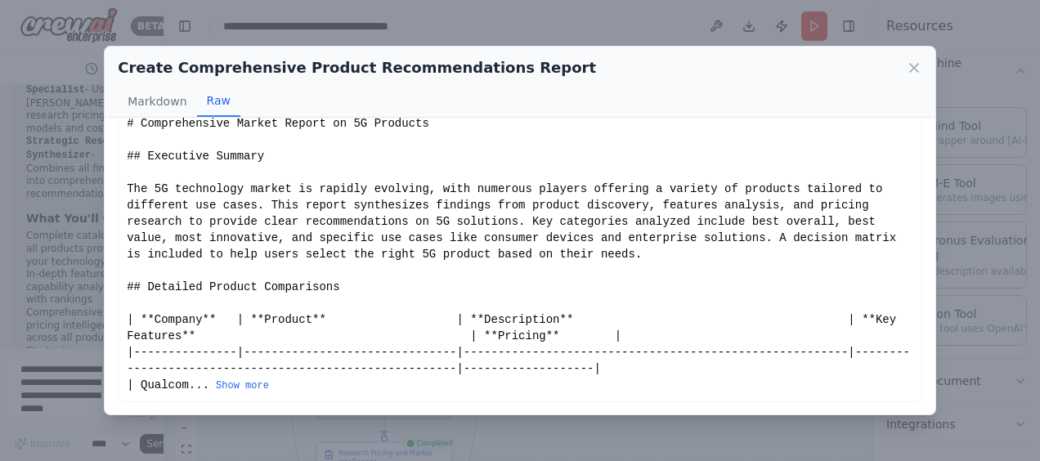
click at [240, 392] on div "# Comprehensive Market Report on 5G Products ## Executive Summary The 5G techno…" at bounding box center [520, 254] width 787 height 278
click at [242, 386] on button "Show more" at bounding box center [242, 386] width 53 height 13
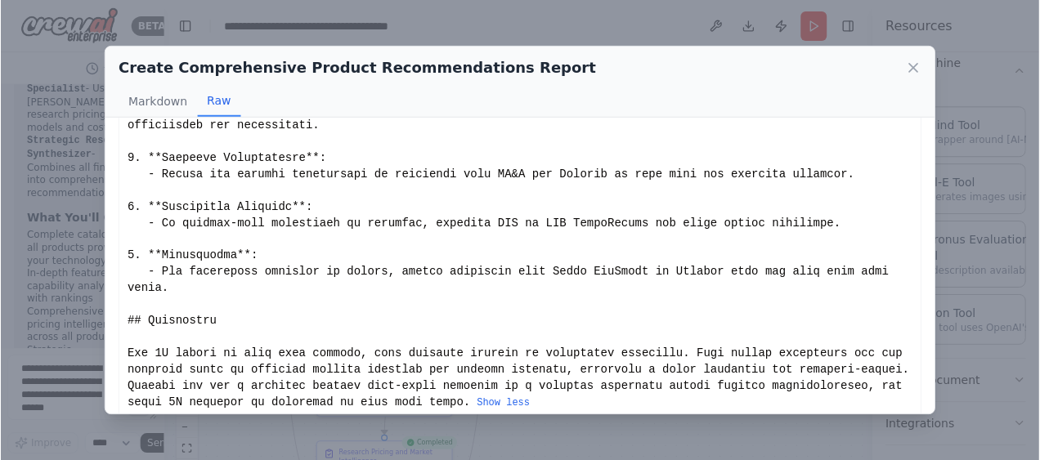
scroll to position [1333, 0]
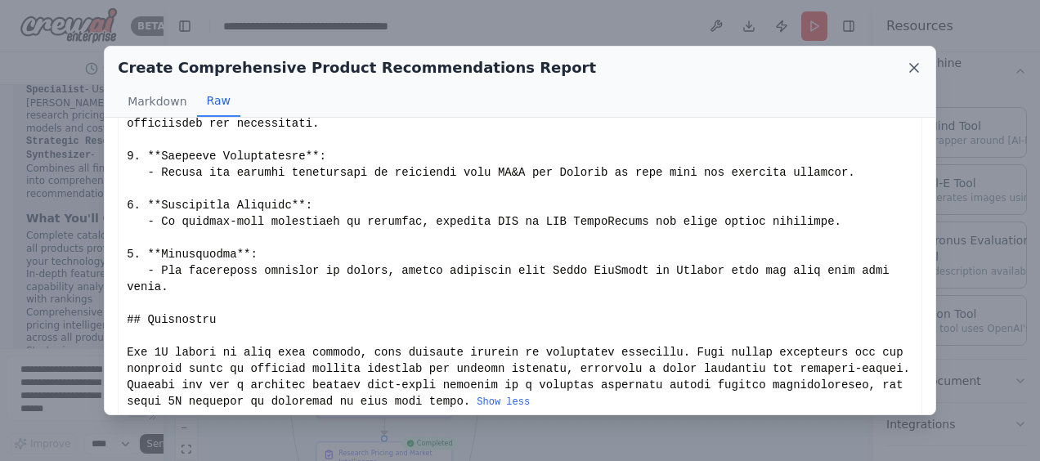
click at [912, 69] on icon at bounding box center [914, 68] width 16 height 16
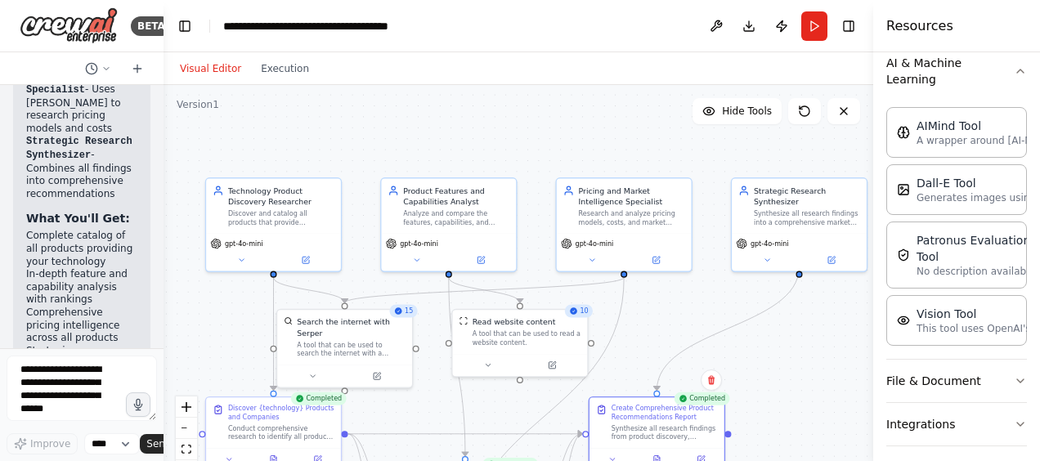
drag, startPoint x: 726, startPoint y: 251, endPoint x: 807, endPoint y: 371, distance: 144.3
click at [807, 371] on div ".deletable-edge-delete-btn { width: 20px; height: 20px; border: 0px solid #ffff…" at bounding box center [519, 289] width 710 height 409
click at [716, 25] on button at bounding box center [716, 25] width 26 height 29
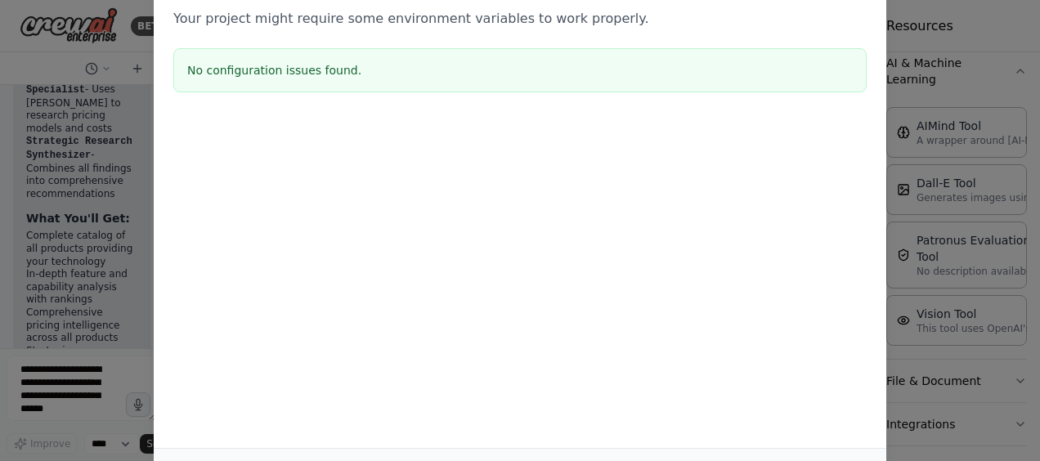
click at [509, 280] on div at bounding box center [520, 201] width 733 height 164
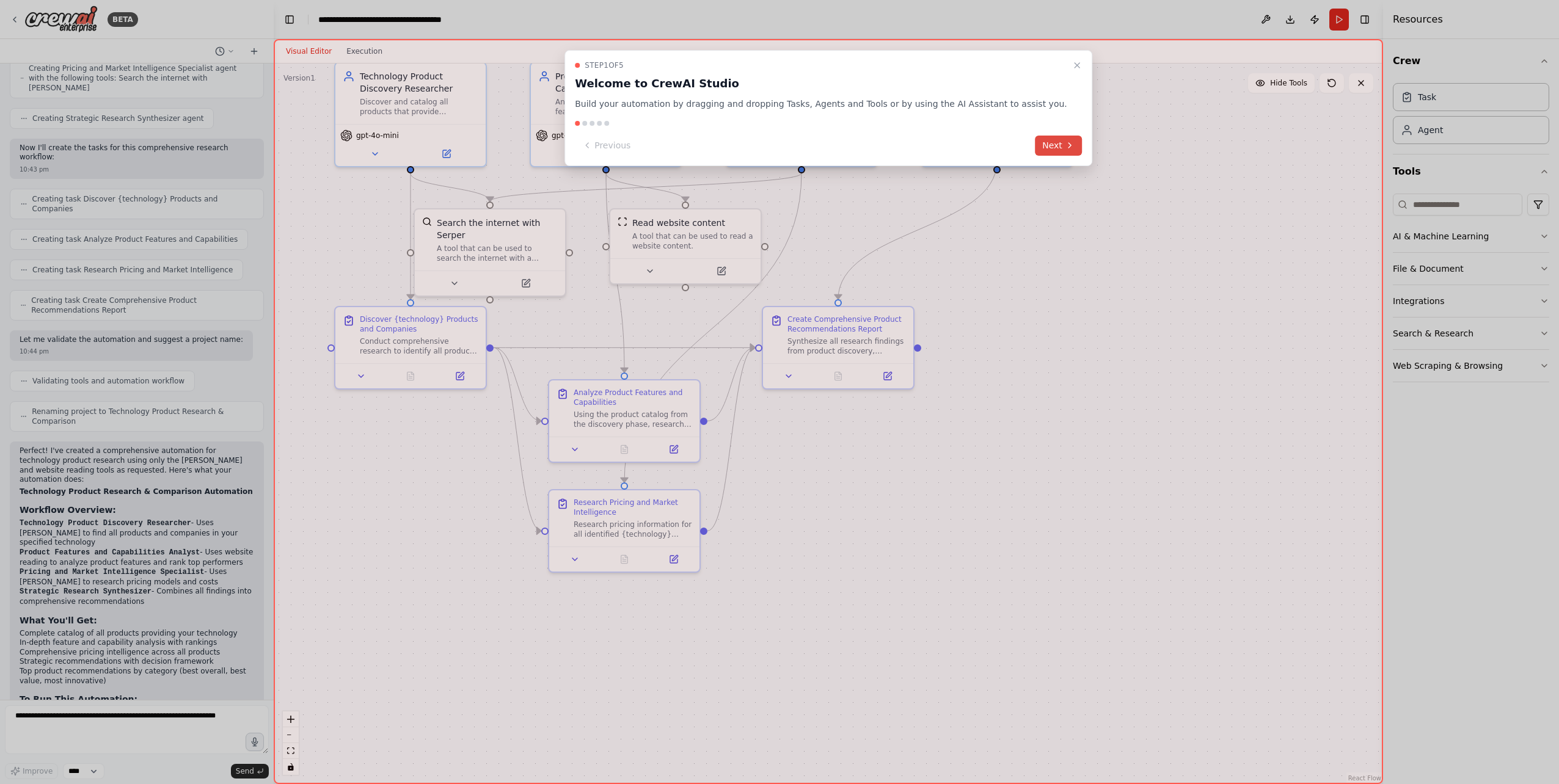
scroll to position [428, 0]
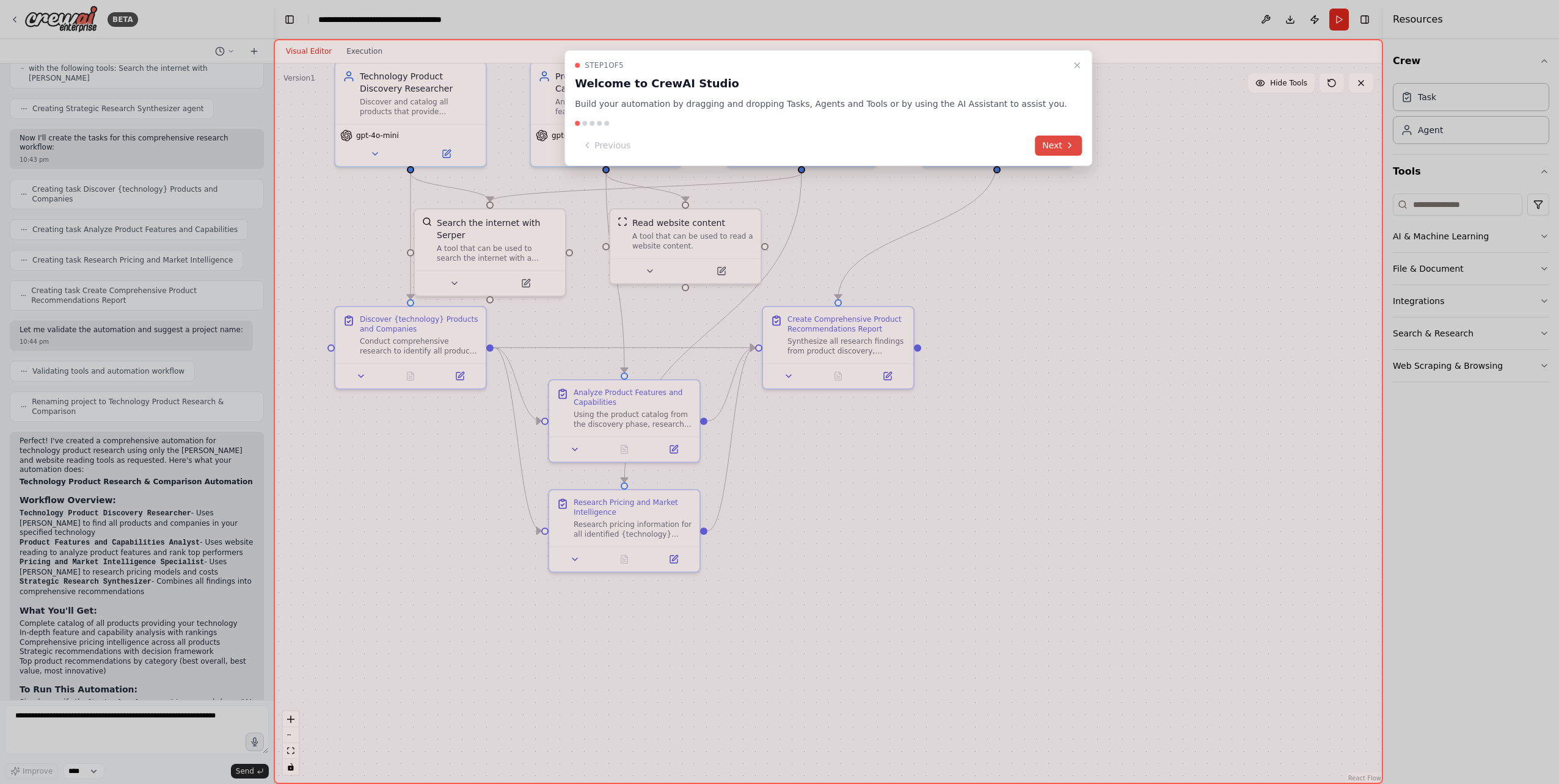
click at [1035, 143] on button "Next" at bounding box center [1059, 146] width 47 height 20
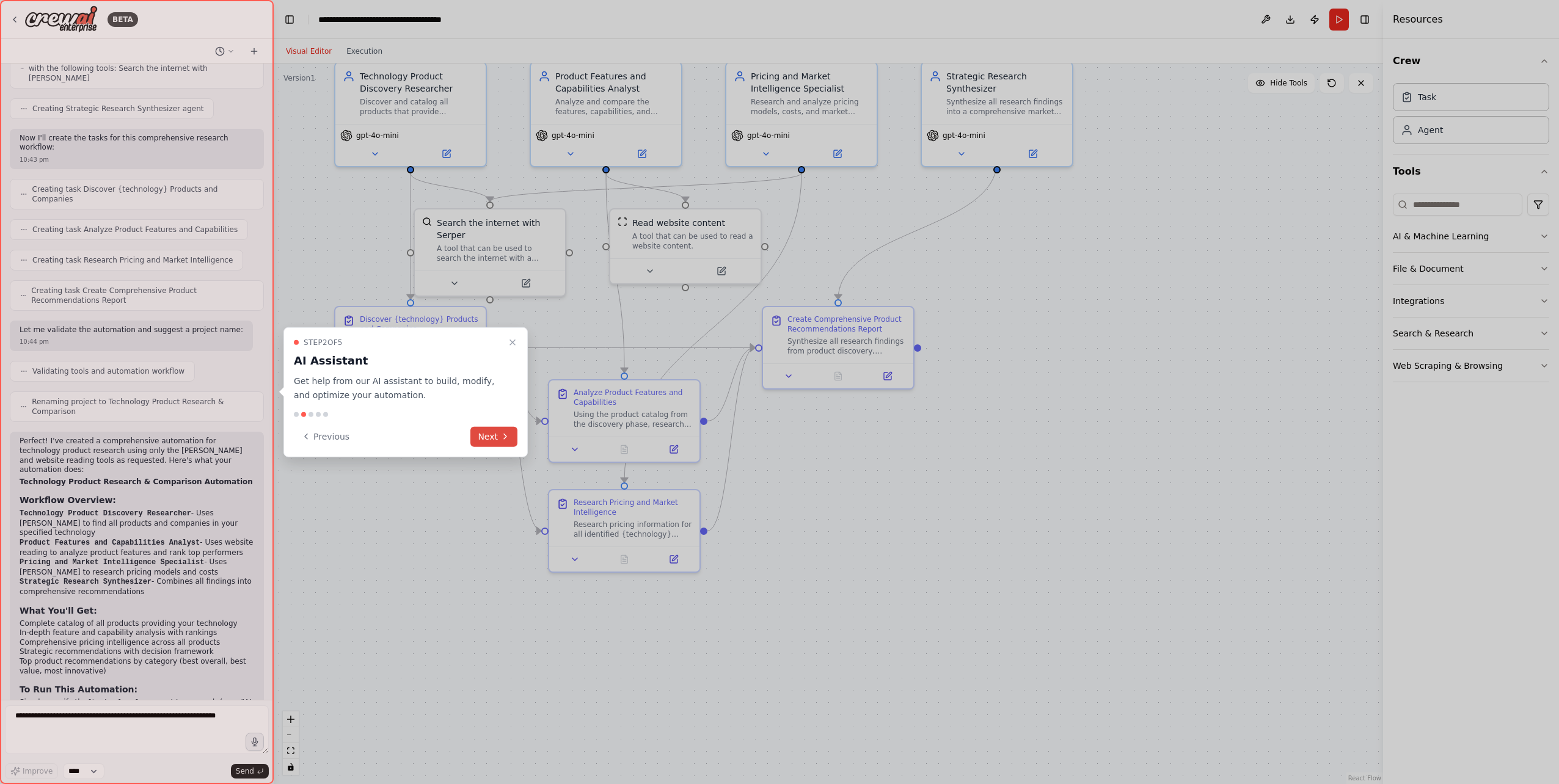
click at [489, 429] on button "Next" at bounding box center [494, 436] width 47 height 20
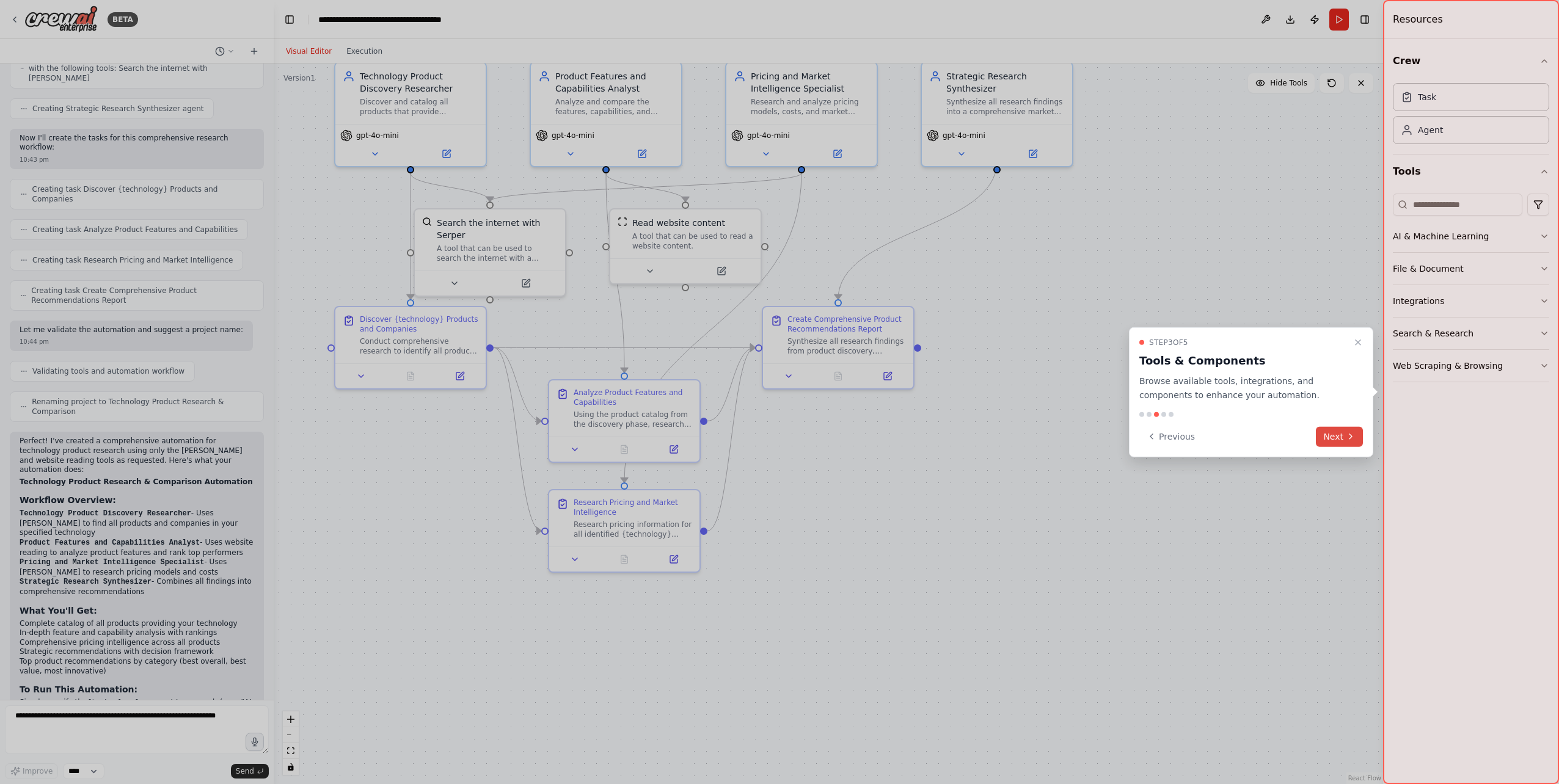
click at [1340, 433] on button "Next" at bounding box center [1339, 436] width 47 height 20
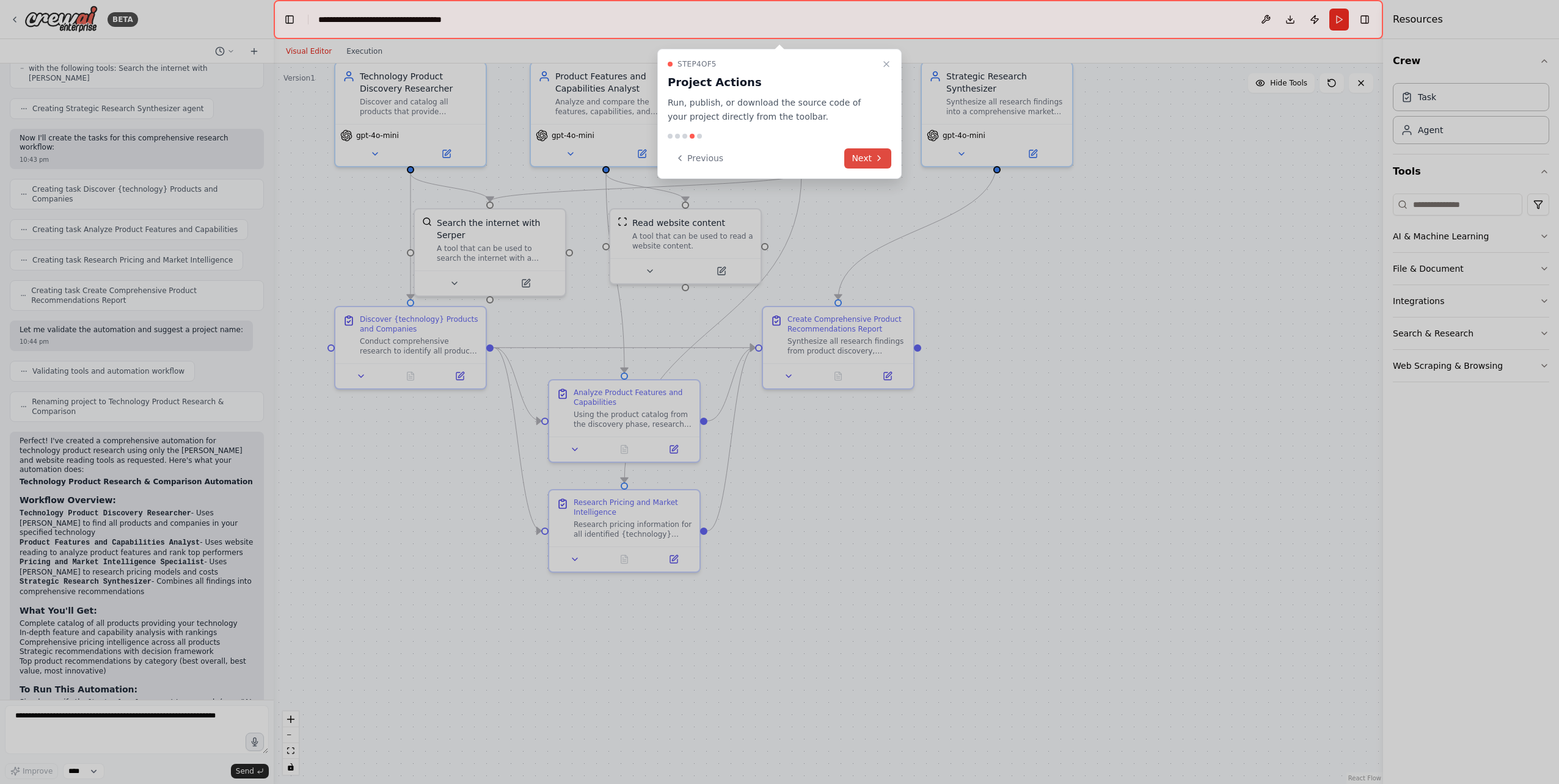
click at [865, 162] on button "Next" at bounding box center [867, 158] width 47 height 20
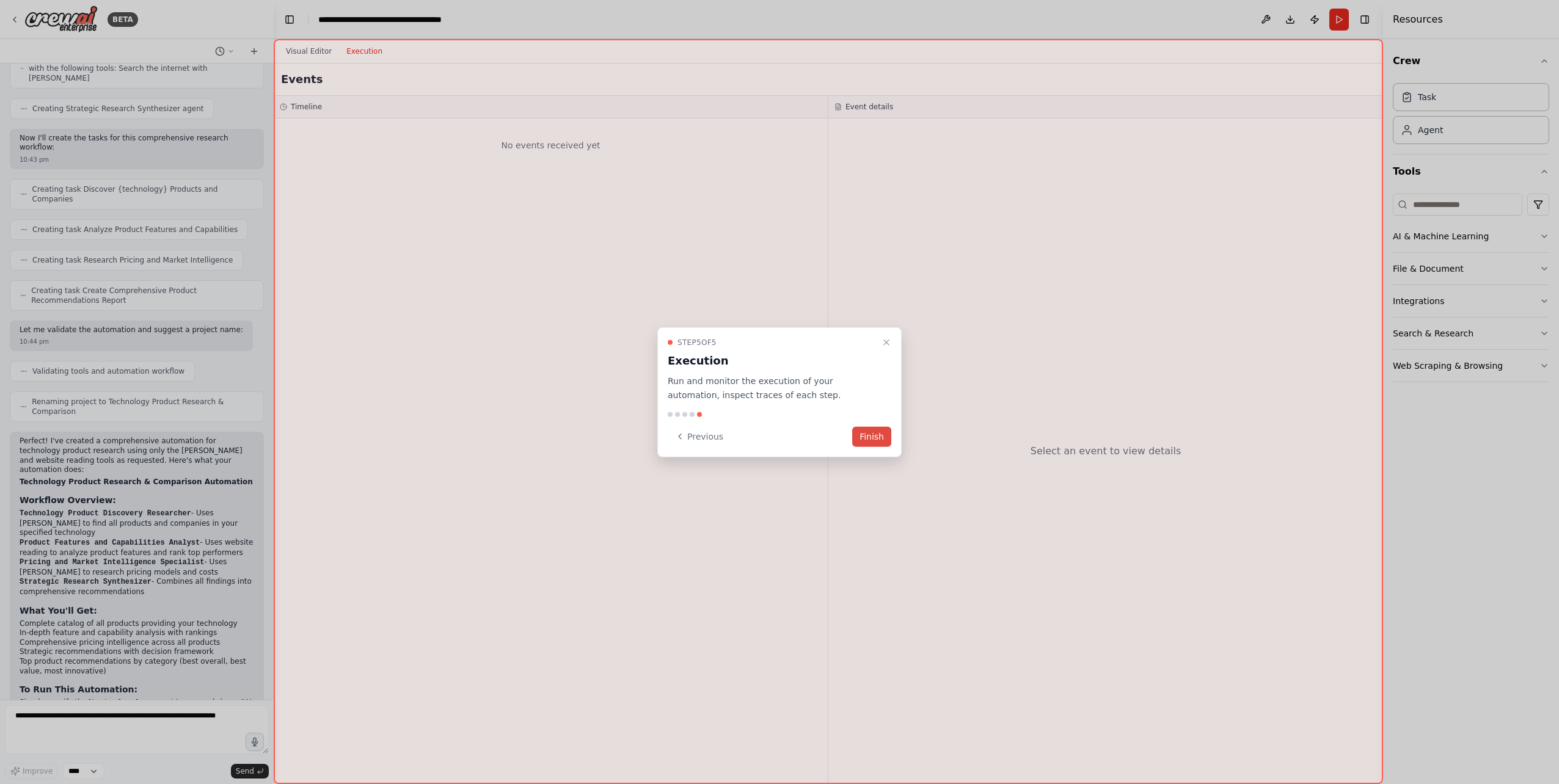
click at [874, 436] on button "Finish" at bounding box center [872, 436] width 39 height 20
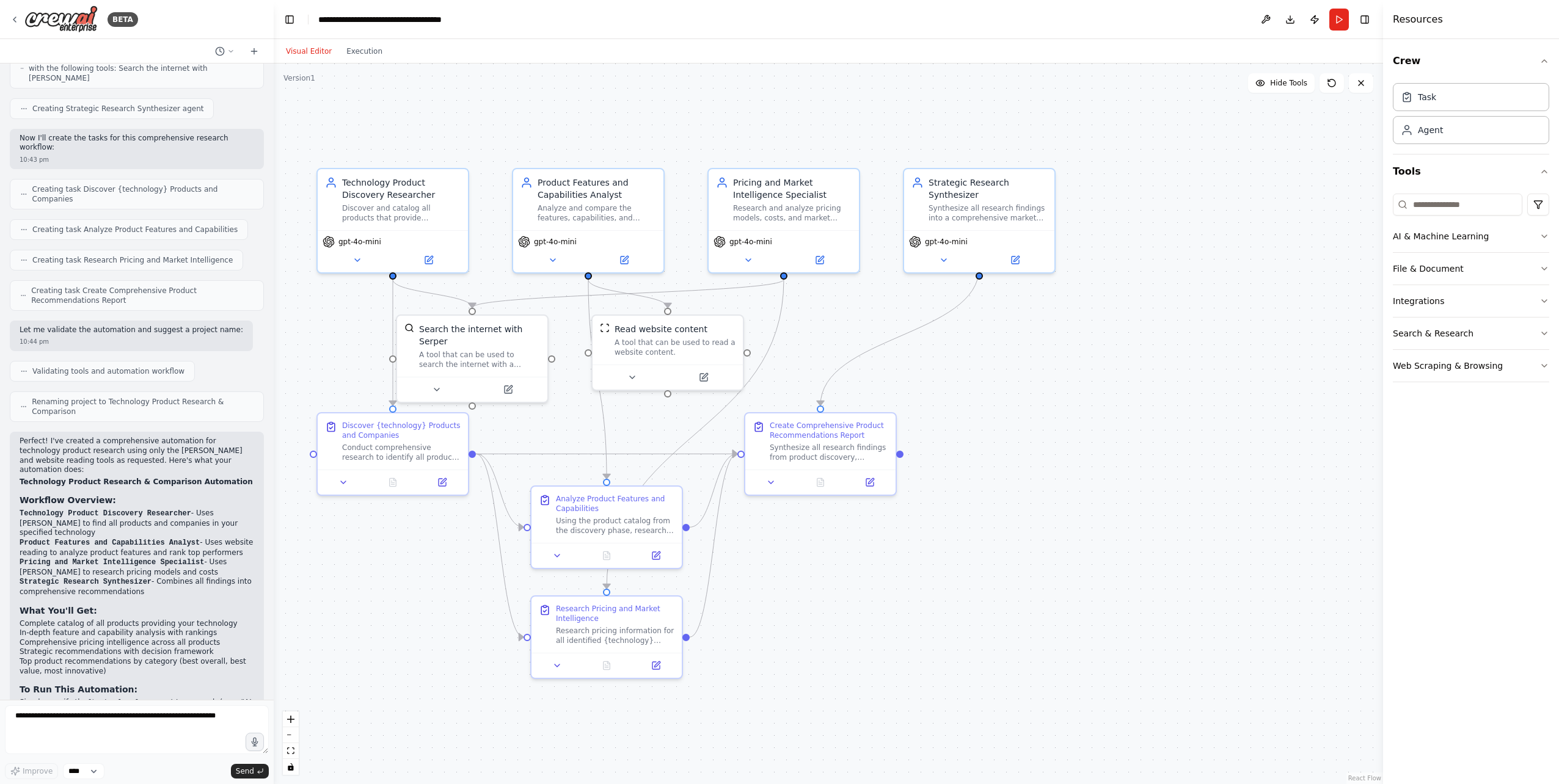
drag, startPoint x: 1059, startPoint y: 236, endPoint x: 1042, endPoint y: 342, distance: 107.4
click at [1042, 342] on div ".deletable-edge-delete-btn { width: 20px; height: 20px; border: 0px solid #ffff…" at bounding box center [828, 423] width 1109 height 721
